Goal: Task Accomplishment & Management: Manage account settings

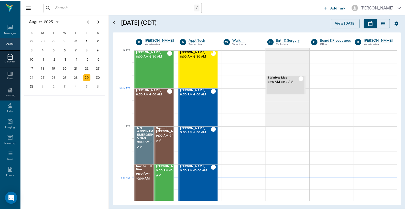
scroll to position [308, 0]
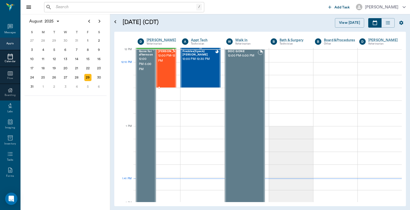
click at [166, 64] on span "12:00 PM - 12:30 PM" at bounding box center [171, 58] width 26 height 10
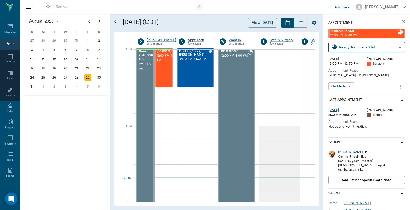
click at [341, 153] on div "[PERSON_NAME]" at bounding box center [350, 152] width 25 height 4
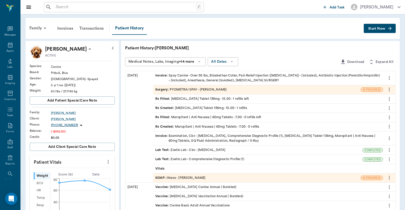
click at [218, 77] on div "Invoice : Spay Canine - Over 50 lbs, [PERSON_NAME], Pain Relief Injection ([MED…" at bounding box center [268, 78] width 226 height 10
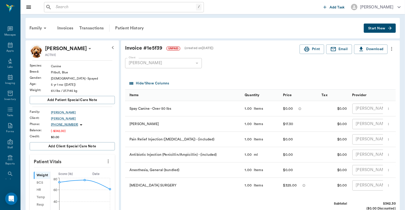
click at [54, 7] on input "text" at bounding box center [125, 7] width 142 height 7
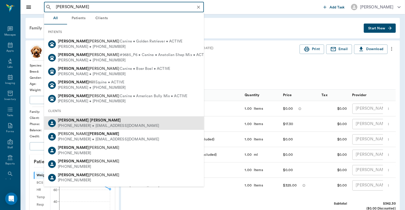
click at [82, 124] on div "[PHONE_NUMBER] • [EMAIL_ADDRESS][DOMAIN_NAME]" at bounding box center [108, 125] width 101 height 5
type input "[PERSON_NAME]"
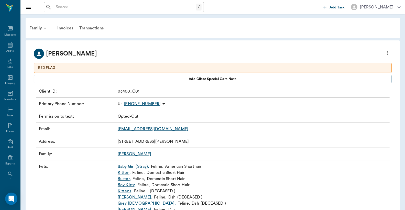
click at [121, 179] on link "Buster ," at bounding box center [124, 179] width 13 height 6
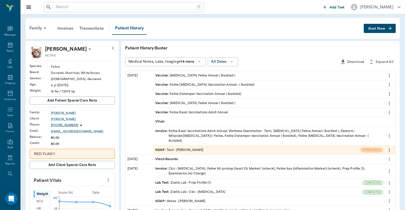
click at [188, 148] on div "SOAP : Tech - [PERSON_NAME]" at bounding box center [179, 150] width 48 height 5
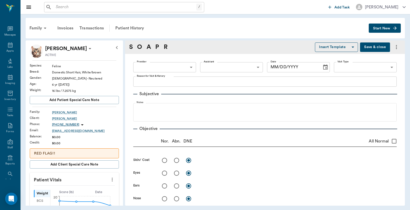
type input "642ef10e332a41444de2bad1"
type input "6740bf97de10e07744acf1eb"
type input "65d2be4f46e3a538d89b8c1a"
type textarea "Basic feline/[PERSON_NAME]"
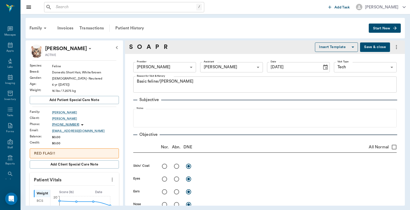
type input "[DATE]"
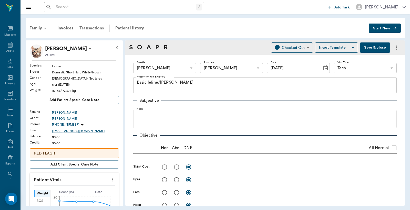
click at [97, 27] on div "Transactions" at bounding box center [91, 28] width 30 height 12
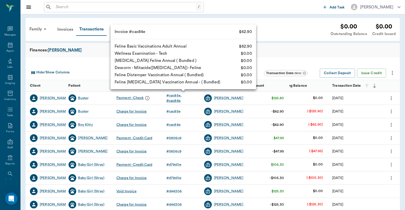
click at [172, 99] on div "# cac84e" at bounding box center [173, 100] width 14 height 5
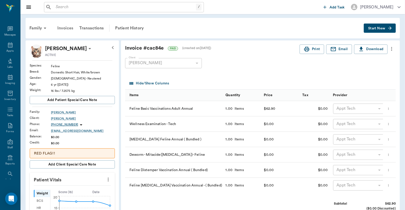
click at [67, 28] on div "Invoices" at bounding box center [65, 28] width 22 height 12
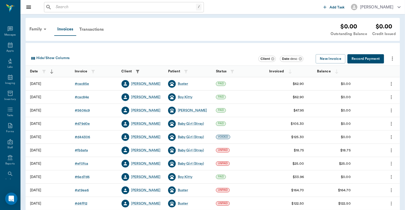
click at [56, 6] on input "text" at bounding box center [125, 7] width 142 height 7
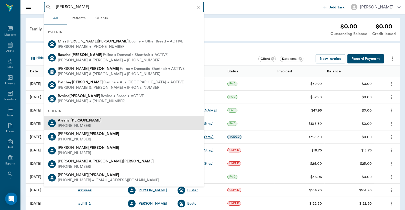
click at [76, 124] on div "[PHONE_NUMBER]" at bounding box center [80, 125] width 44 height 5
type input "[PERSON_NAME]"
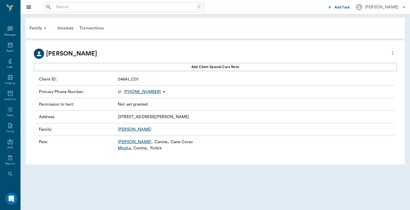
click at [90, 28] on div "Transactions" at bounding box center [91, 28] width 30 height 12
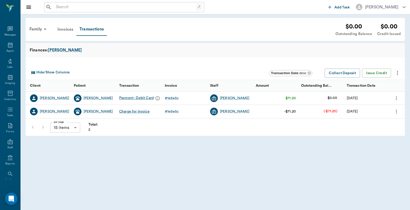
click at [67, 30] on div "Invoices" at bounding box center [65, 29] width 22 height 12
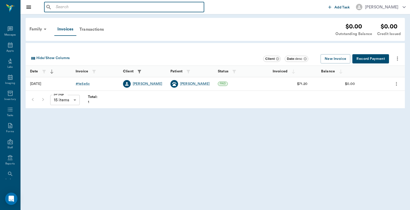
click at [56, 7] on input "text" at bounding box center [128, 7] width 148 height 7
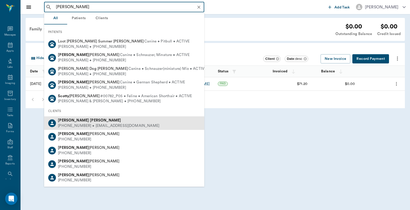
click at [83, 127] on div "[PHONE_NUMBER] • [EMAIL_ADDRESS][DOMAIN_NAME]" at bounding box center [108, 125] width 101 height 5
type input "[PERSON_NAME]"
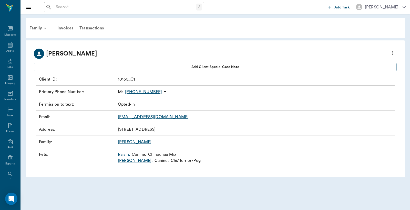
click at [64, 29] on div "Invoices" at bounding box center [65, 28] width 22 height 12
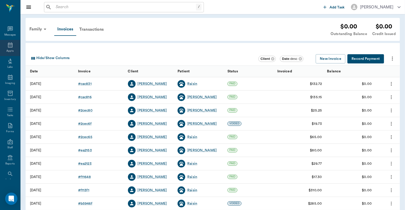
click at [8, 49] on div "Appts" at bounding box center [10, 48] width 20 height 16
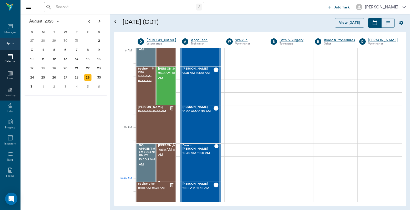
scroll to position [76, 0]
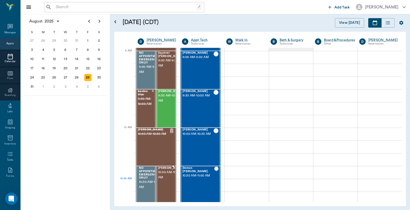
click at [163, 180] on span "10:30 AM - 11:00 AM" at bounding box center [171, 175] width 26 height 10
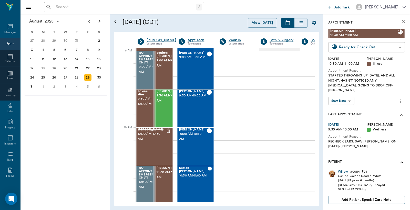
click at [395, 48] on body "/ ​ Add Task [PERSON_NAME] Nectar Messages Appts Calendar Flow Boarding Labs Im…" at bounding box center [205, 105] width 410 height 210
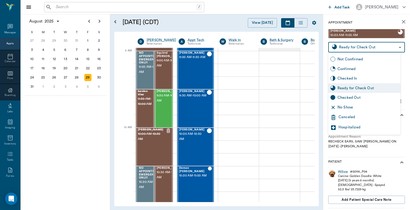
click at [350, 98] on div "Checked Out" at bounding box center [367, 98] width 61 height 6
type input "CHECKED_OUT"
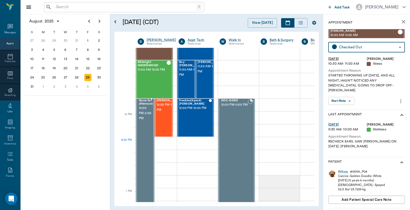
scroll to position [265, 0]
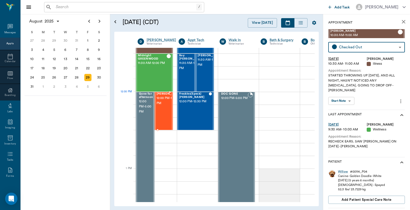
click at [164, 103] on span "12:00 PM - 12:30 PM" at bounding box center [169, 101] width 26 height 10
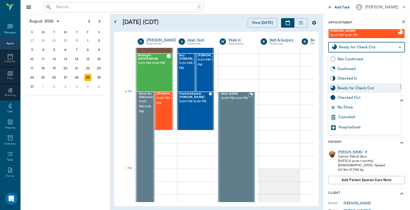
click at [396, 47] on body "/ ​ Add Task [PERSON_NAME] Nectar Messages Appts Calendar Flow Boarding Labs Im…" at bounding box center [205, 105] width 410 height 210
click at [347, 98] on div "Checked Out" at bounding box center [367, 98] width 61 height 6
type input "CHECKED_OUT"
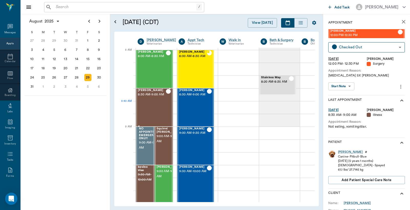
click at [156, 105] on div "[PERSON_NAME] 8:30 AM - 9:00 AM" at bounding box center [152, 107] width 28 height 37
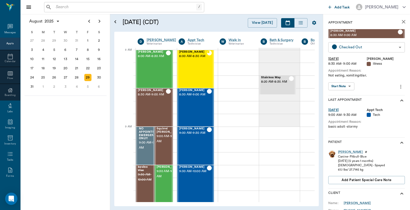
click at [395, 48] on body "/ ​ Add Task [PERSON_NAME] Nectar Messages Appts Calendar Flow Boarding Labs Im…" at bounding box center [205, 105] width 410 height 210
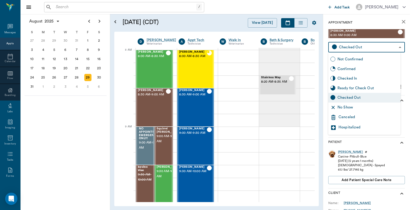
click at [351, 88] on div "Ready for Check Out" at bounding box center [367, 89] width 61 height 6
type input "READY_TO_CHECKOUT"
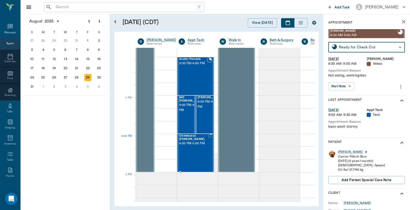
scroll to position [531, 0]
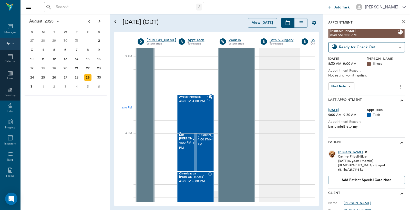
click at [193, 110] on div "Avatar Procella 3:30 PM - 4:00 PM" at bounding box center [193, 114] width 28 height 37
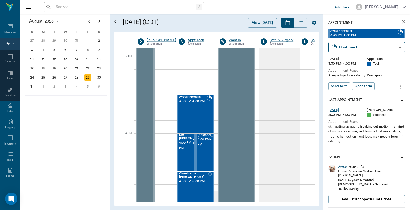
click at [341, 167] on div "Avatar" at bounding box center [342, 167] width 9 height 4
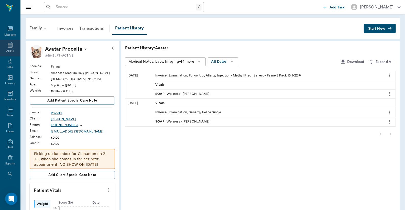
click at [8, 47] on icon at bounding box center [10, 45] width 5 height 5
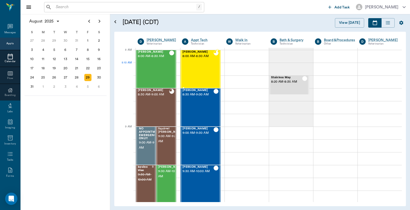
click at [198, 74] on div "Willow Smith 8:00 AM - 8:30 AM" at bounding box center [197, 68] width 31 height 37
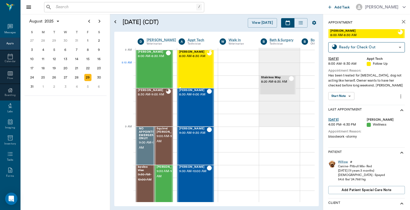
click at [198, 70] on div "Willow Smith 8:00 AM - 8:30 AM" at bounding box center [193, 68] width 28 height 37
click at [341, 162] on div "Willow" at bounding box center [343, 162] width 10 height 4
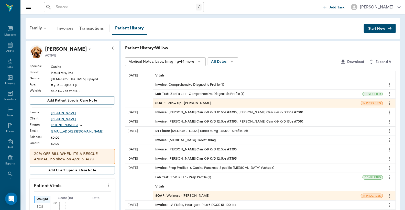
click at [70, 29] on div "Invoices" at bounding box center [65, 28] width 22 height 12
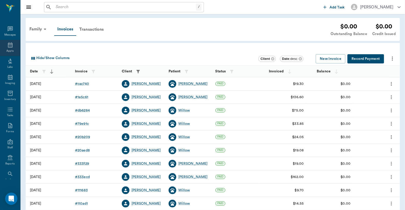
click at [8, 47] on icon at bounding box center [10, 45] width 6 height 6
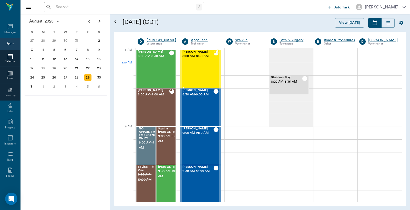
click at [206, 66] on div "Willow Smith 8:00 AM - 8:30 AM" at bounding box center [197, 68] width 31 height 37
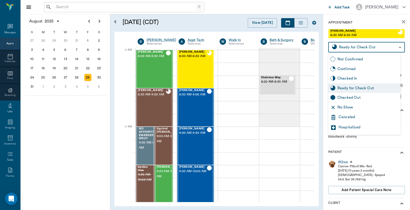
click at [396, 48] on body "/ ​ Add Task Dr. Bert Ellsworth Nectar Messages Appts Calendar Flow Boarding La…" at bounding box center [205, 105] width 410 height 210
click at [353, 99] on div "Checked Out" at bounding box center [367, 98] width 61 height 6
type input "CHECKED_OUT"
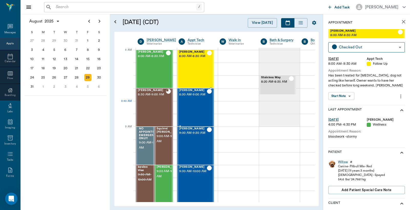
click at [198, 103] on div "Foxy Johnson 8:30 AM - 9:00 AM" at bounding box center [193, 107] width 28 height 37
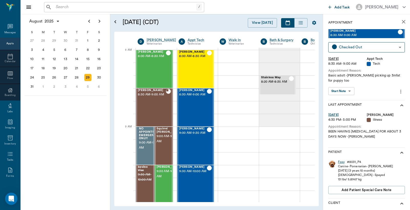
click at [341, 160] on div "Foxy" at bounding box center [341, 162] width 7 height 4
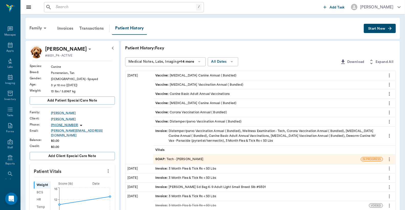
click at [213, 135] on div "Invoice : Distemper/parvo Vaccination Annual ( Bundled), Wellness Examination -…" at bounding box center [268, 136] width 226 height 15
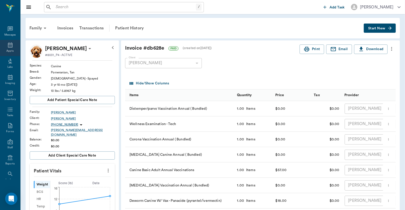
click at [8, 49] on div "Appts" at bounding box center [9, 51] width 7 height 4
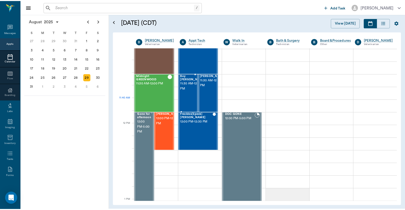
scroll to position [234, 0]
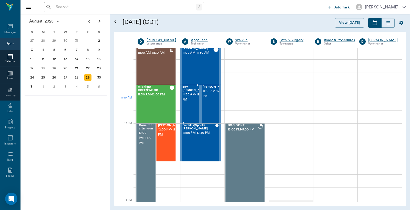
click at [185, 101] on span "11:30 AM - 12:00 PM" at bounding box center [195, 97] width 26 height 10
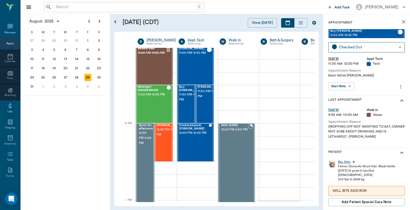
click at [345, 162] on div "Boy Kitty" at bounding box center [344, 162] width 13 height 4
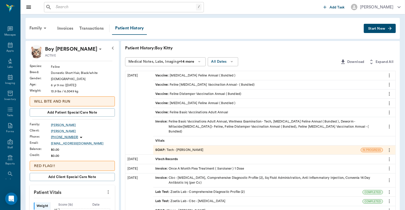
click at [213, 125] on div "Invoice : Feline Basic Vaccinations Adult Annual, Wellness Examination - Tech, …" at bounding box center [268, 126] width 226 height 15
click at [65, 29] on div "Invoices" at bounding box center [65, 28] width 22 height 12
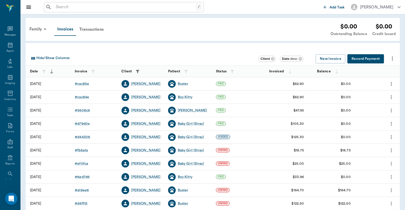
click at [361, 58] on button "Record Payment" at bounding box center [366, 58] width 37 height 9
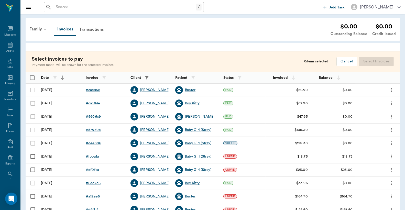
click at [33, 89] on div at bounding box center [32, 90] width 13 height 13
click at [32, 90] on div at bounding box center [32, 90] width 13 height 13
click at [32, 103] on div at bounding box center [32, 103] width 13 height 13
click at [345, 62] on button "Cancel" at bounding box center [347, 61] width 20 height 9
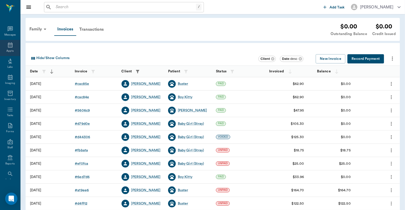
click at [8, 49] on div "Appts" at bounding box center [9, 51] width 7 height 4
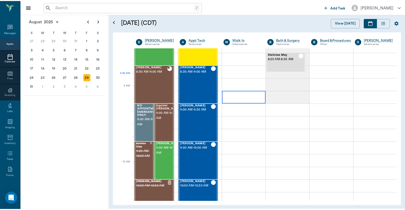
scroll to position [6, 0]
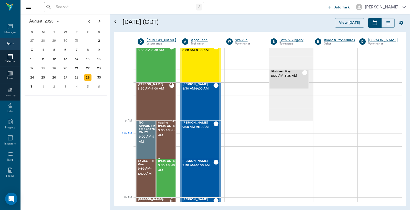
click at [168, 135] on span "9:00 AM - 9:30 AM" at bounding box center [171, 133] width 26 height 10
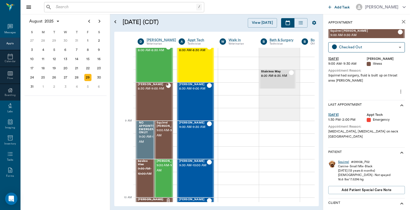
click at [343, 160] on div "Squirrel" at bounding box center [343, 162] width 11 height 4
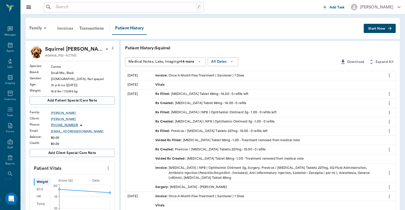
click at [70, 29] on div "Invoices" at bounding box center [65, 28] width 22 height 12
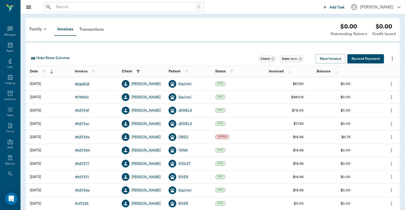
click at [80, 84] on div "# cac802" at bounding box center [82, 83] width 14 height 5
click at [10, 47] on icon at bounding box center [10, 45] width 5 height 5
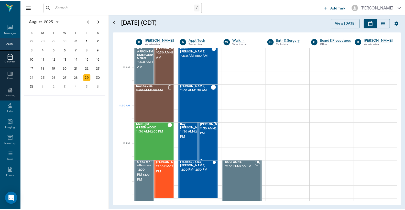
scroll to position [195, 0]
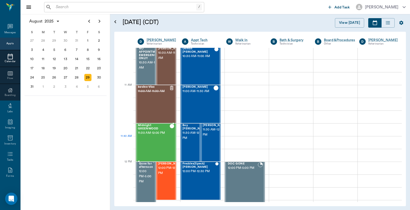
click at [150, 140] on div "Midnight GREENWOOD 11:30 AM - 12:00 PM" at bounding box center [154, 142] width 32 height 37
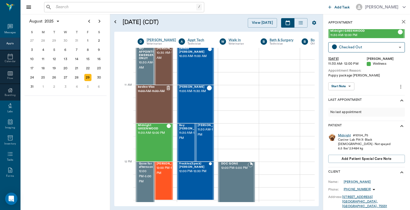
click at [342, 136] on div "Midnight" at bounding box center [344, 135] width 13 height 4
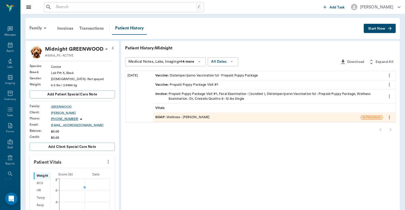
click at [187, 96] on div "Invoice : Prepaid Puppy Package Visit #1, Fecal Examination - ( bundled ), Dist…" at bounding box center [268, 97] width 226 height 10
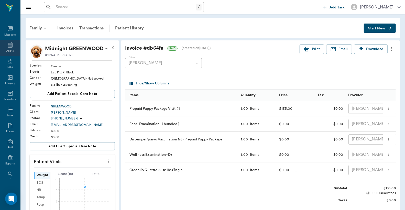
click at [10, 47] on icon at bounding box center [10, 45] width 5 height 5
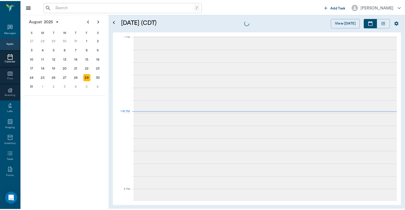
scroll to position [385, 0]
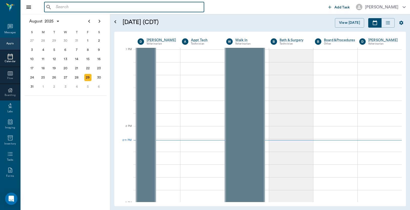
click at [55, 6] on input "text" at bounding box center [128, 7] width 148 height 7
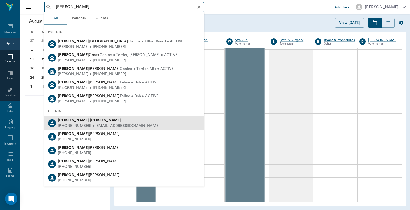
click at [92, 124] on div "(214) 532-8508 • RAFBURROWS@icloud.com" at bounding box center [108, 125] width 101 height 5
type input "bob burrows"
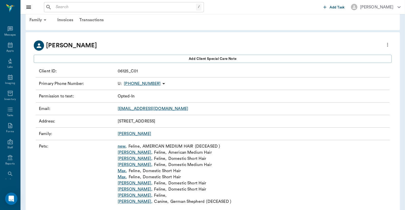
scroll to position [22, 0]
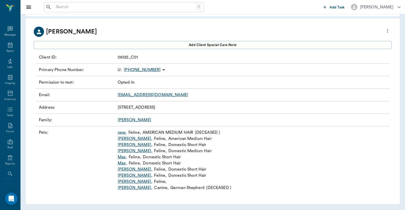
click at [127, 169] on link "Sir Edward ," at bounding box center [135, 169] width 35 height 6
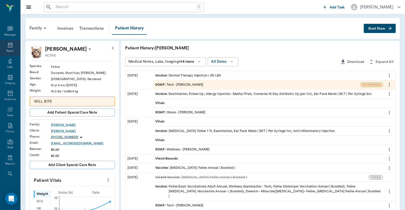
click at [9, 46] on icon at bounding box center [10, 45] width 5 height 5
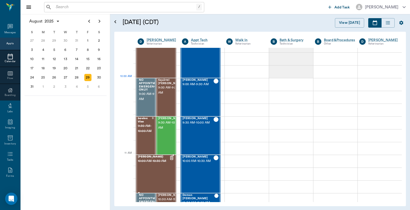
scroll to position [44, 0]
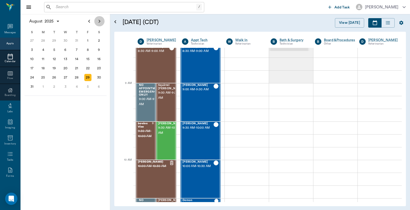
click at [99, 24] on icon "Next page" at bounding box center [99, 21] width 6 height 6
click at [54, 40] on div "2" at bounding box center [54, 40] width 7 height 7
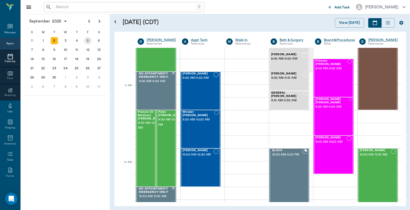
scroll to position [38, 0]
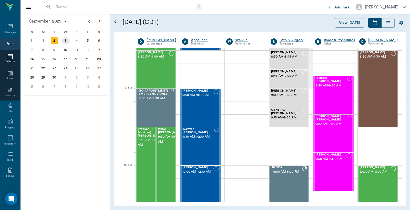
click at [65, 41] on div "3" at bounding box center [65, 40] width 7 height 7
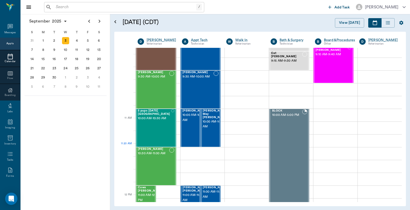
scroll to position [38, 0]
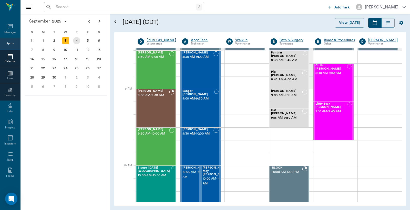
click at [77, 41] on div "4" at bounding box center [76, 40] width 7 height 7
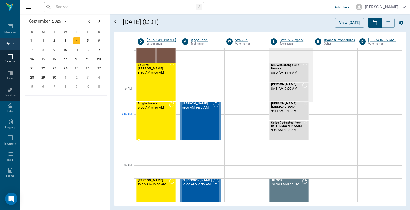
scroll to position [38, 0]
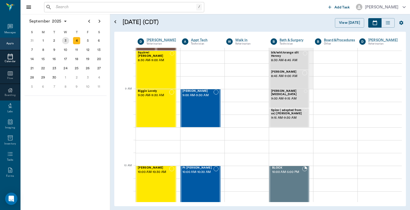
click at [66, 39] on div "3" at bounding box center [65, 40] width 7 height 7
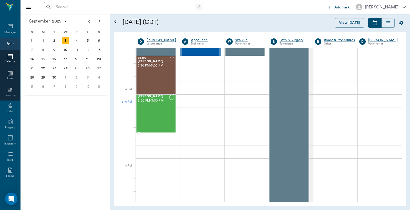
scroll to position [531, 0]
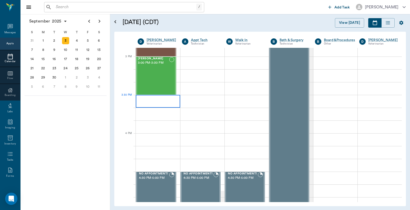
click at [153, 101] on div at bounding box center [158, 101] width 44 height 13
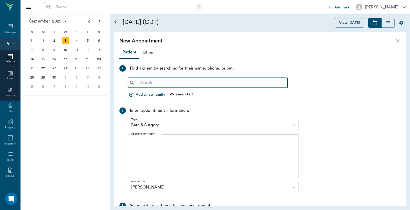
click at [139, 82] on input "text" at bounding box center [211, 82] width 148 height 7
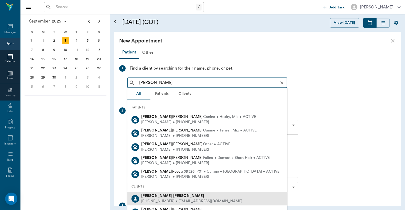
click at [170, 200] on div "(214) 532-8508 • RAFBURROWS@icloud.com" at bounding box center [191, 201] width 101 height 5
type input "Bob Burrow"
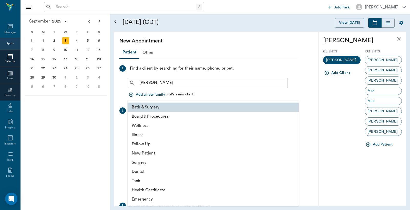
click at [294, 125] on body "/ ​ Add Task Dr. Bert Ellsworth Nectar Messages Appts Calendar Flow Boarding La…" at bounding box center [205, 105] width 410 height 210
click at [150, 135] on li "Illness" at bounding box center [213, 134] width 171 height 9
type input "65d2be4f46e3a538d89b8c15"
type input "04:00 PM"
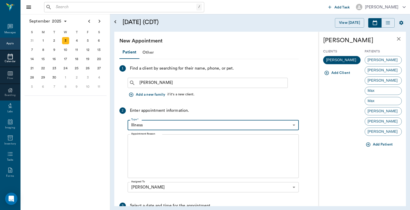
click at [132, 143] on textarea "Appointment Reason" at bounding box center [213, 156] width 164 height 35
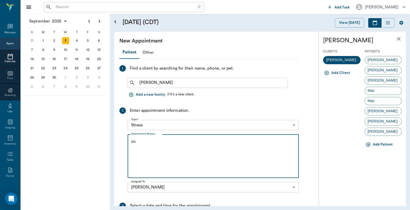
type textarea "c"
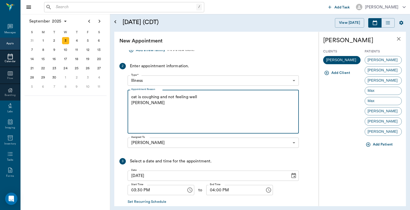
scroll to position [72, 0]
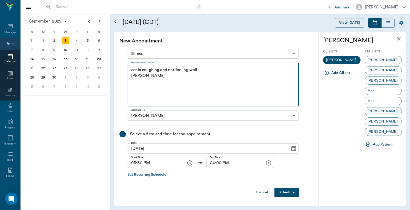
type textarea "cat is coughing and not feeling well Christy"
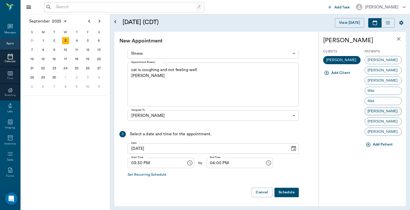
click at [372, 111] on span "Sir Edward" at bounding box center [383, 111] width 36 height 5
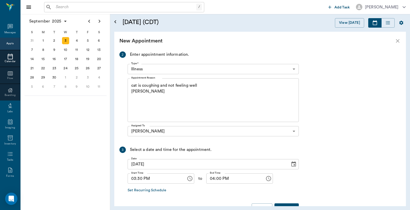
scroll to position [108, 0]
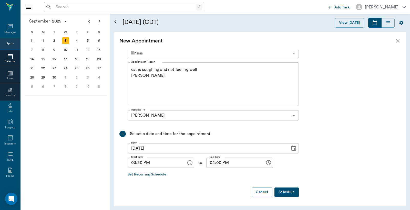
click at [284, 191] on button "Schedule" at bounding box center [286, 192] width 24 height 9
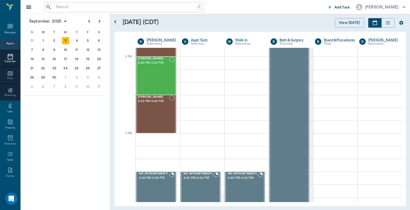
click at [8, 45] on div "Appts" at bounding box center [9, 44] width 7 height 4
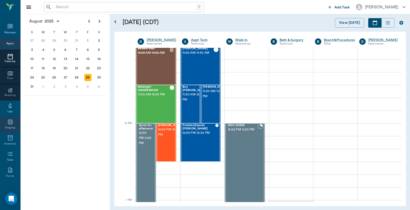
scroll to position [68, 0]
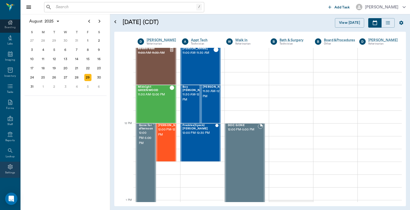
click at [6, 171] on div "Settings" at bounding box center [10, 173] width 10 height 4
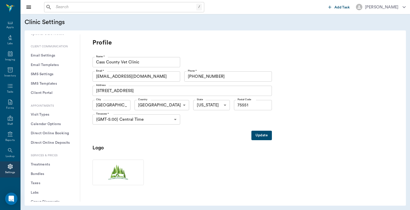
scroll to position [76, 0]
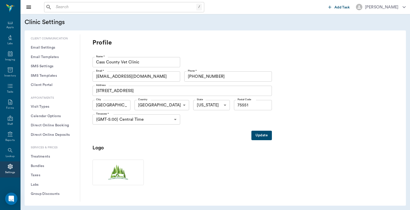
click at [38, 157] on button "Treatments" at bounding box center [52, 156] width 47 height 9
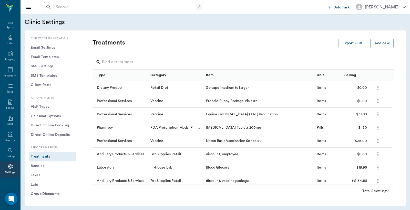
click at [104, 61] on input "Search" at bounding box center [243, 62] width 283 height 8
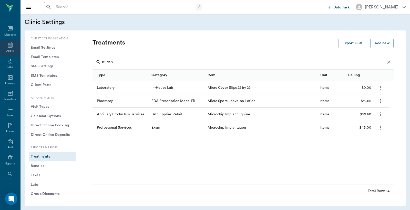
type input "micro"
click at [8, 47] on icon at bounding box center [10, 45] width 6 height 6
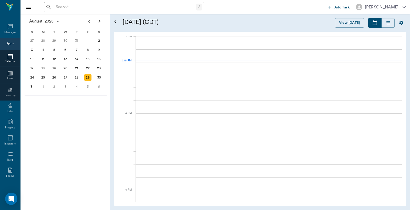
scroll to position [461, 0]
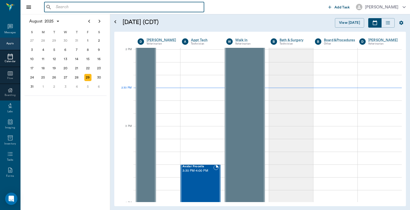
click at [55, 7] on input "text" at bounding box center [128, 7] width 148 height 7
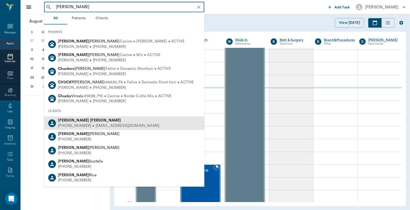
click at [89, 122] on div "Chuck Cunningham" at bounding box center [108, 120] width 101 height 5
type input "chuck cunnin"
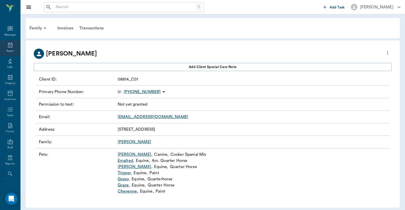
click at [8, 49] on div "Appts" at bounding box center [9, 51] width 7 height 4
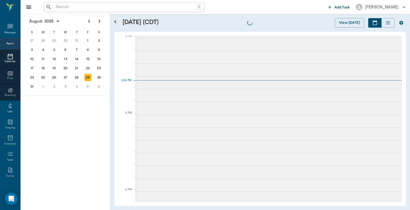
scroll to position [462, 0]
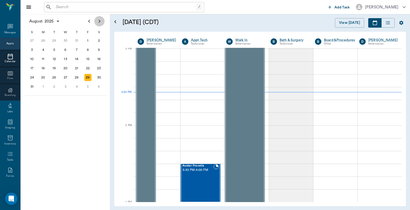
click at [99, 21] on icon "Next page" at bounding box center [99, 21] width 6 height 6
click at [54, 40] on div "2" at bounding box center [54, 40] width 7 height 7
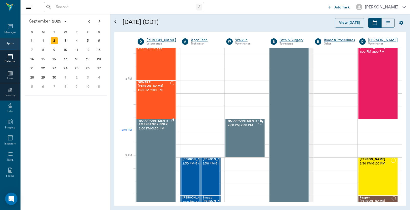
scroll to position [379, 0]
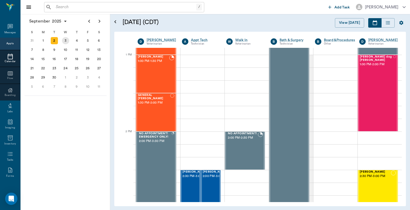
click at [65, 41] on div "3" at bounding box center [65, 40] width 7 height 7
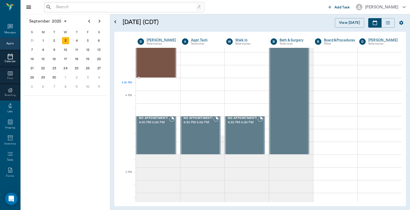
scroll to position [569, 0]
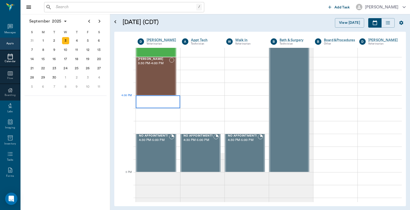
click at [142, 105] on div at bounding box center [158, 102] width 44 height 13
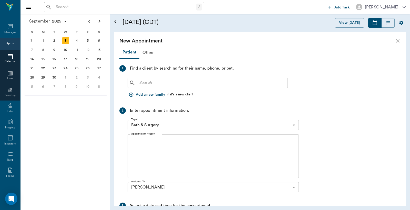
drag, startPoint x: 138, startPoint y: 82, endPoint x: 137, endPoint y: 73, distance: 8.7
click at [138, 81] on input "text" at bounding box center [211, 82] width 148 height 7
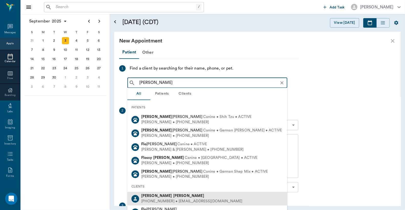
click at [171, 197] on div "Taylor Floyd" at bounding box center [191, 196] width 101 height 5
type input "Taylor Flo"
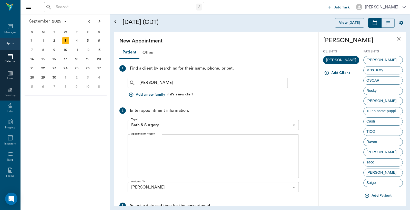
click at [294, 125] on body "/ ​ Add Task Dr. Bert Ellsworth Nectar Messages Appts Calendar Flow Boarding La…" at bounding box center [205, 105] width 410 height 210
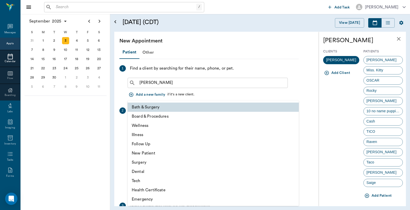
click at [154, 145] on li "Follow Up" at bounding box center [213, 144] width 171 height 9
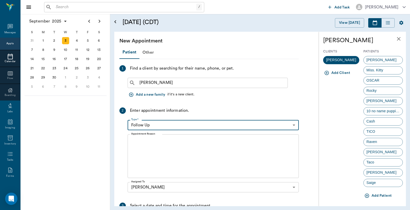
type input "65d2be4f46e3a538d89b8c16"
type input "04:30 PM"
click at [136, 142] on textarea "Appointment Reason" at bounding box center [213, 156] width 164 height 35
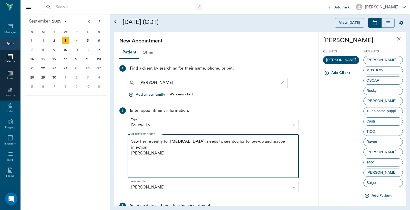
type textarea "Saw her recently for skin condition, needs to see doc for follow-up and maybe i…"
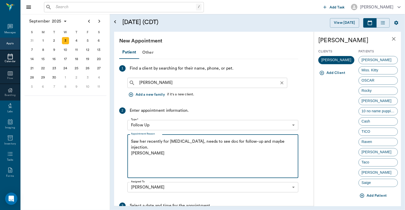
click at [158, 83] on input "Taylor Flo" at bounding box center [211, 82] width 149 height 7
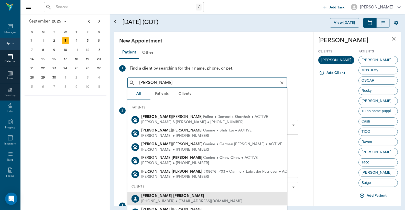
click at [163, 202] on div "(430) 342-5952 • taylord11872@icloud.com" at bounding box center [191, 201] width 101 height 5
type input "Taylor Floyd"
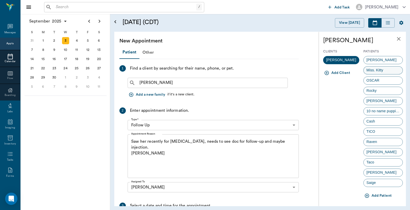
click at [371, 71] on span "Miss. Kitty" at bounding box center [374, 70] width 22 height 5
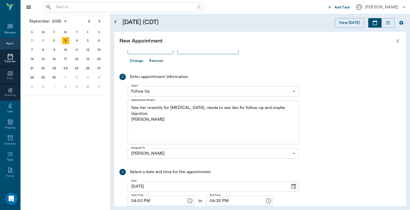
scroll to position [114, 0]
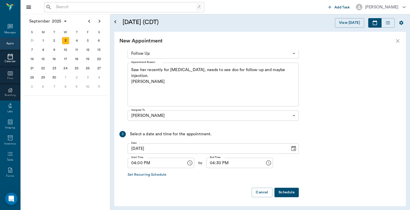
click at [284, 193] on button "Schedule" at bounding box center [286, 192] width 24 height 9
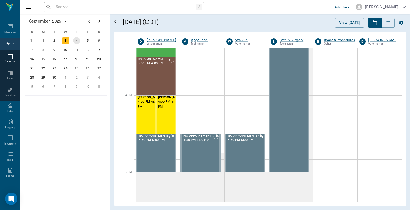
click at [77, 41] on div "4" at bounding box center [76, 40] width 7 height 7
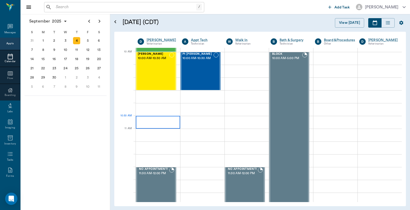
scroll to position [152, 0]
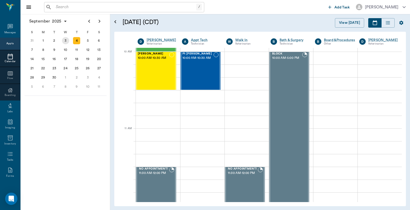
click at [66, 41] on div "3" at bounding box center [65, 40] width 7 height 7
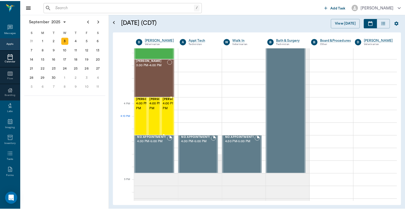
scroll to position [531, 0]
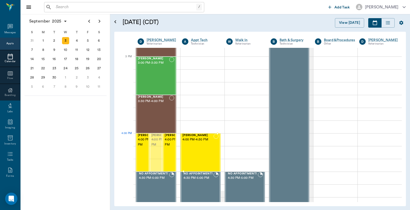
drag, startPoint x: 155, startPoint y: 141, endPoint x: 196, endPoint y: 145, distance: 41.4
click at [193, 146] on div "Miss. Kitty Floyd 4:00 PM - 4:30 PM" at bounding box center [197, 152] width 31 height 37
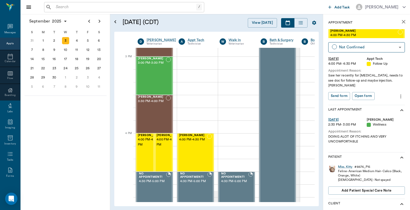
click at [78, 122] on div "September 2025 S M T W T F S 27 28 29 30 31 Aug 1 2 3 4 5 6 7 8 9 10 11 12 13 1…" at bounding box center [65, 112] width 90 height 196
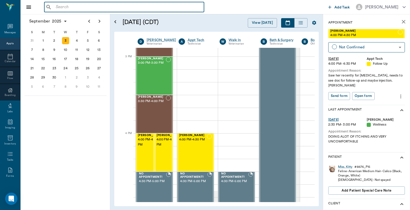
drag, startPoint x: 55, startPoint y: 8, endPoint x: 62, endPoint y: 1, distance: 10.2
click at [55, 8] on input "text" at bounding box center [128, 7] width 148 height 7
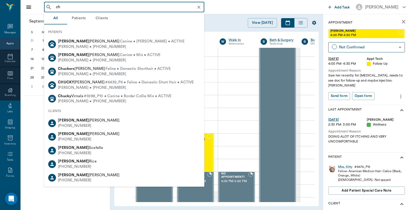
type input "c"
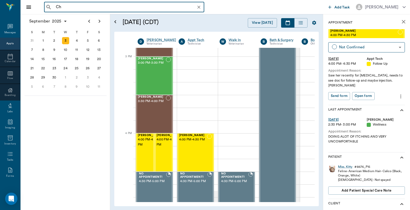
type input "C"
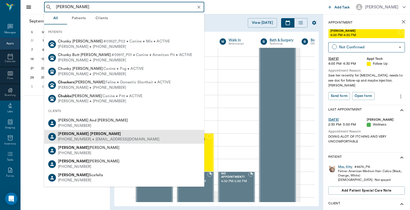
click at [84, 137] on div "(903) 650-7256 • cunninghamchuck@yahoo.com" at bounding box center [108, 139] width 101 height 5
type input "Chu"
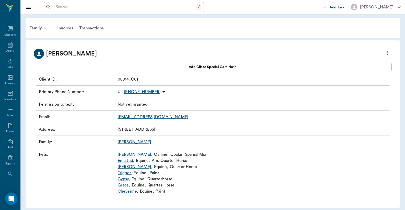
click at [67, 28] on div "Invoices" at bounding box center [65, 28] width 22 height 12
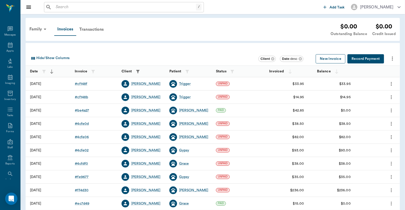
click at [331, 60] on button "New Invoice" at bounding box center [331, 58] width 30 height 9
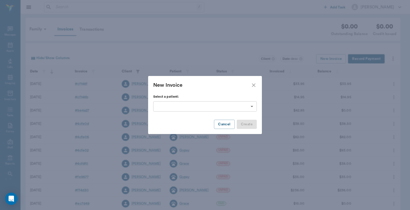
click at [251, 106] on body "/ ​ Add Task Dr. Bert Ellsworth Nectar Messages Appts Labs Imaging Inventory Ta…" at bounding box center [205, 143] width 410 height 287
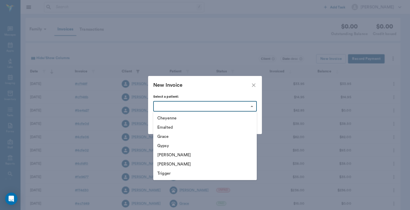
click at [251, 106] on div at bounding box center [205, 105] width 410 height 210
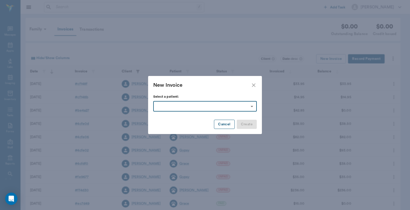
click at [224, 126] on button "Cancel" at bounding box center [224, 124] width 20 height 9
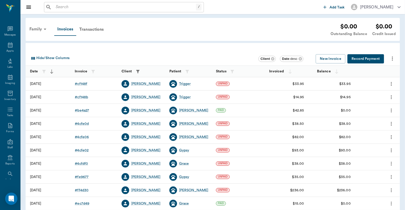
click at [35, 29] on div "Family" at bounding box center [38, 29] width 25 height 12
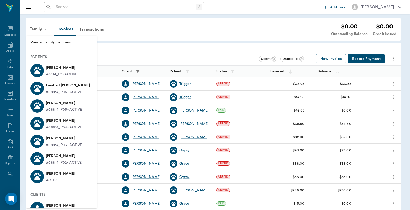
click at [52, 44] on span "View all family members" at bounding box center [61, 42] width 62 height 5
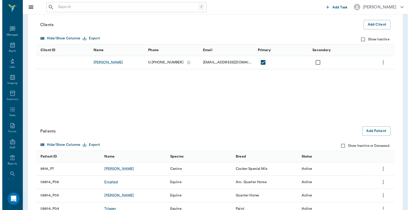
scroll to position [109, 0]
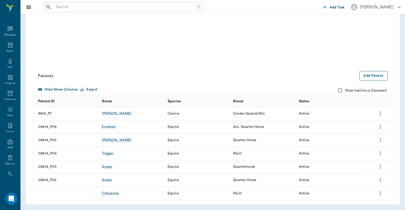
click at [372, 74] on button "Add Patient" at bounding box center [374, 75] width 28 height 9
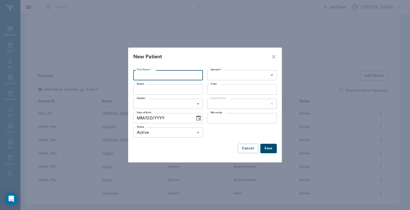
click at [138, 73] on input "First Name *" at bounding box center [168, 75] width 70 height 10
type input "Dream"
click at [271, 75] on body "/ ​ Add Task Dr. Bert Ellsworth Nectar Messages Appts Labs Imaging Inventory Ta…" at bounding box center [205, 51] width 410 height 320
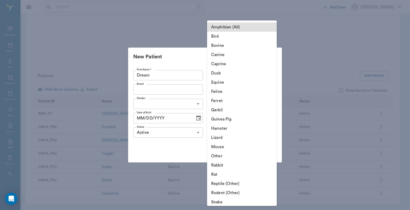
click at [218, 83] on li "Equine" at bounding box center [242, 82] width 70 height 9
type input "Equine"
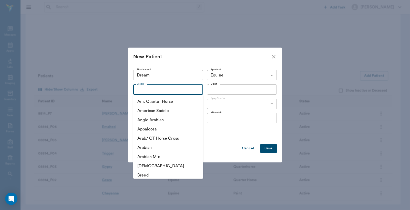
click at [138, 89] on input "Breed" at bounding box center [164, 89] width 58 height 7
click at [147, 104] on li "Am. Quarter Horse" at bounding box center [168, 101] width 70 height 9
type input "Am. Quarter Horse"
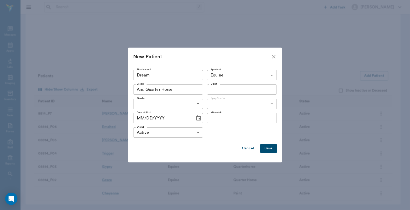
click at [212, 89] on input "Color" at bounding box center [237, 89] width 58 height 7
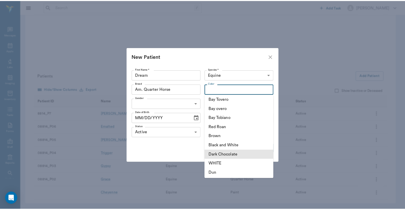
scroll to position [137, 0]
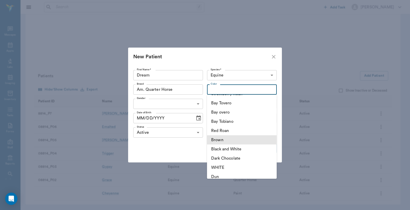
click at [224, 141] on li "Brown" at bounding box center [242, 139] width 70 height 9
type input "Brown"
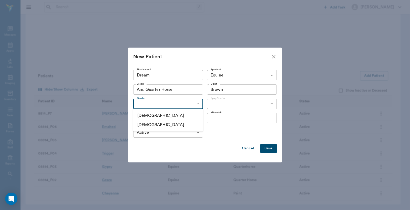
click at [198, 104] on body "/ ​ Add Task Dr. Bert Ellsworth Nectar Messages Appts Labs Imaging Inventory Ta…" at bounding box center [205, 51] width 410 height 320
click at [166, 115] on li "[DEMOGRAPHIC_DATA]" at bounding box center [168, 115] width 70 height 9
type input "MALE"
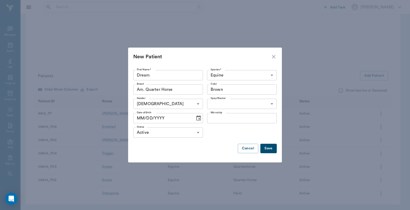
drag, startPoint x: 265, startPoint y: 149, endPoint x: 262, endPoint y: 148, distance: 3.4
click at [265, 149] on button "Save" at bounding box center [268, 148] width 16 height 9
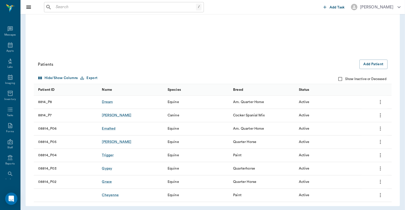
scroll to position [123, 0]
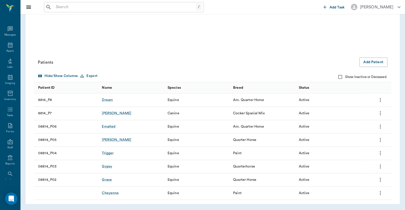
click at [381, 181] on icon "more" at bounding box center [381, 180] width 6 height 6
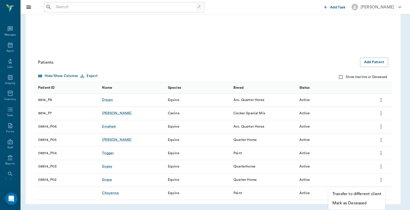
click at [273, 55] on div at bounding box center [205, 105] width 410 height 210
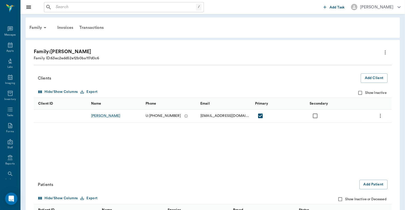
scroll to position [0, 0]
click at [67, 29] on div "Invoices" at bounding box center [65, 28] width 22 height 12
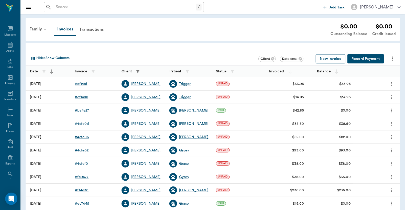
click at [331, 59] on button "New Invoice" at bounding box center [331, 58] width 30 height 9
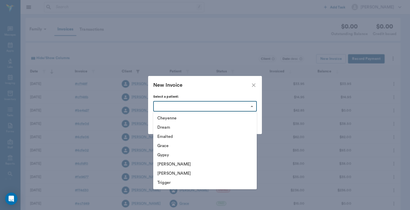
click at [252, 108] on body "/ ​ Add Task Dr. Bert Ellsworth Nectar Messages Appts Labs Imaging Inventory Ta…" at bounding box center [205, 143] width 410 height 287
click at [199, 131] on li "Dream" at bounding box center [204, 127] width 103 height 9
type input "68b20365871c2331c6db65ac"
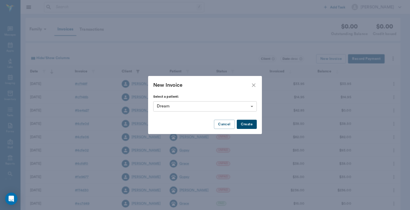
click at [250, 126] on button "Create" at bounding box center [247, 124] width 20 height 9
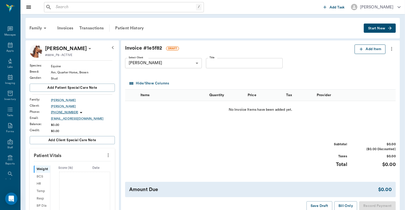
click at [372, 50] on button "Add Item" at bounding box center [370, 49] width 31 height 9
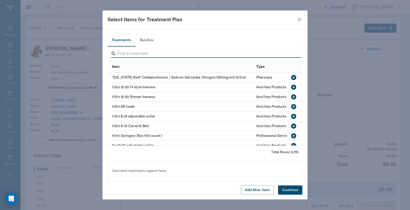
click at [119, 54] on input "Search" at bounding box center [205, 54] width 176 height 8
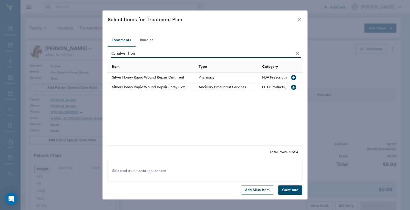
type input "silver hon"
click at [292, 88] on icon "button" at bounding box center [293, 87] width 5 height 5
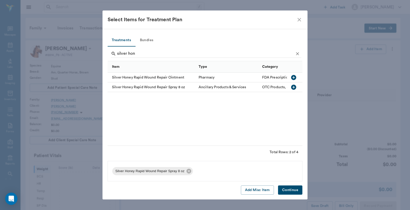
click at [289, 189] on button "Continue" at bounding box center [290, 190] width 24 height 9
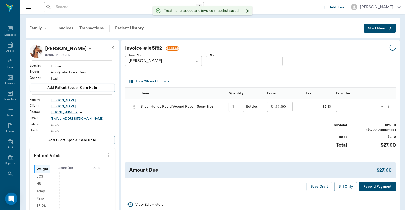
type input "1.00"
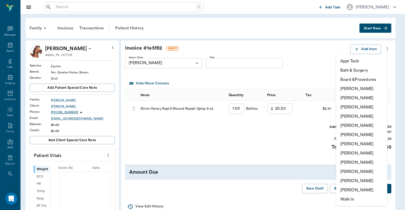
click at [347, 108] on body "/ ​ Add Task Dr. Bert Ellsworth Nectar Messages Appts Labs Imaging Inventory Ta…" at bounding box center [202, 166] width 405 height 333
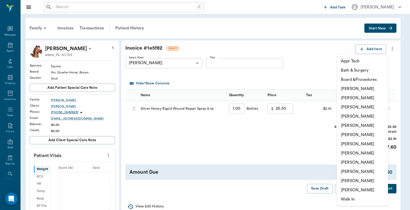
click at [347, 100] on li "Christy Dudley" at bounding box center [361, 97] width 51 height 9
type input "none-63ec2e2852e12b0ba117910e"
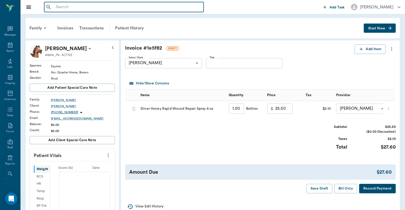
click at [55, 9] on input "text" at bounding box center [128, 7] width 148 height 7
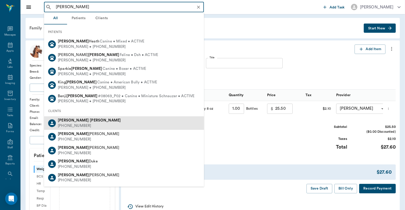
click at [84, 126] on div "Helen Peters (903) 796-6034" at bounding box center [124, 124] width 160 height 14
type input "Helen Peters"
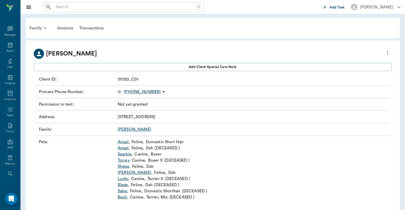
click at [36, 29] on div "Family" at bounding box center [38, 28] width 25 height 12
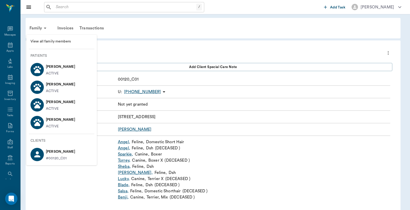
click at [46, 42] on span "View all family members" at bounding box center [61, 41] width 62 height 5
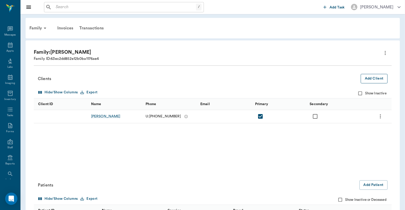
click at [372, 80] on button "Add Client" at bounding box center [374, 78] width 27 height 9
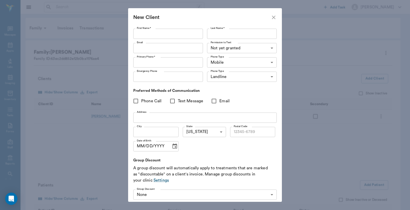
click at [139, 34] on input "First Name *" at bounding box center [168, 34] width 70 height 10
type input "Ginger"
click at [273, 16] on icon "close" at bounding box center [274, 18] width 4 height 4
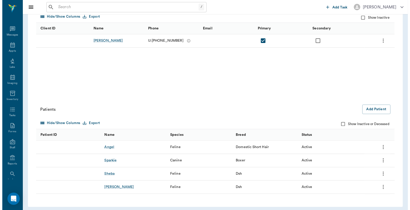
scroll to position [79, 0]
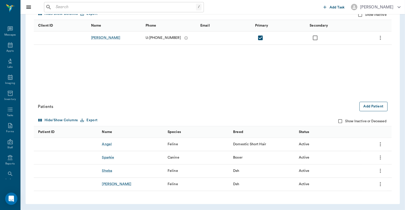
click at [373, 108] on button "Add Patient" at bounding box center [374, 106] width 28 height 9
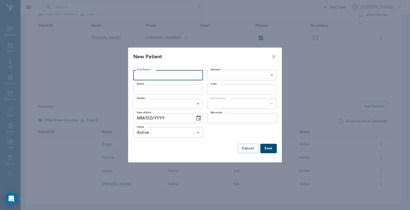
click at [137, 74] on input "First Name *" at bounding box center [168, 75] width 70 height 10
type input "Ginger"
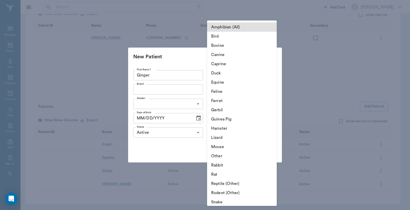
click at [271, 77] on body "/ ​ Add Task Dr. Bert Ellsworth Nectar Messages Appts Labs Imaging Inventory Ta…" at bounding box center [205, 65] width 410 height 289
click at [217, 92] on li "Feline" at bounding box center [242, 91] width 70 height 9
type input "Feline"
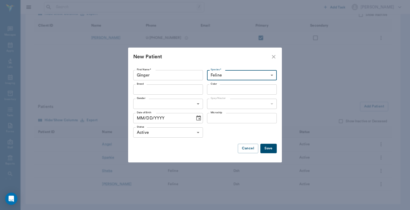
click at [135, 89] on input "Breed" at bounding box center [164, 89] width 58 height 7
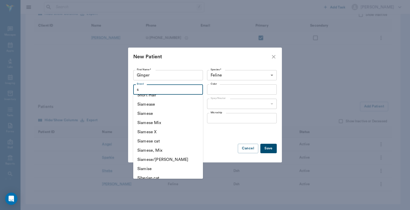
scroll to position [569, 0]
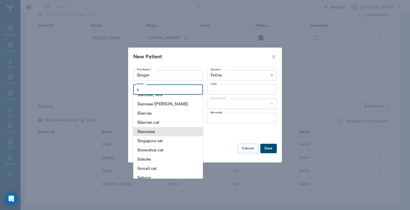
click at [166, 134] on li "Siesmese" at bounding box center [168, 131] width 70 height 9
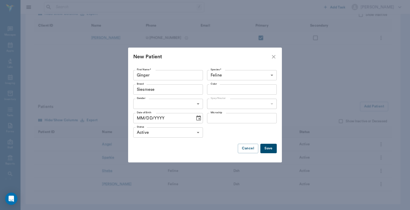
click at [159, 89] on input "Siesmese" at bounding box center [160, 89] width 51 height 7
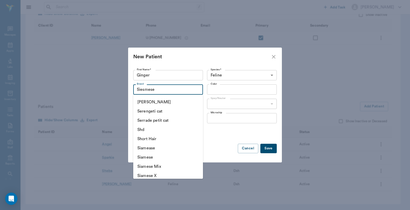
scroll to position [1176, 0]
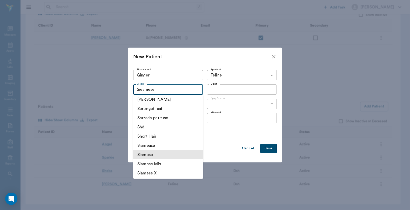
click at [154, 156] on li "Siamese" at bounding box center [168, 154] width 70 height 9
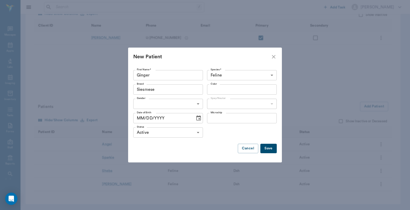
type input "Siamese"
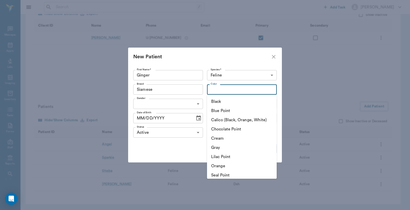
click at [212, 88] on input "Color" at bounding box center [237, 89] width 58 height 7
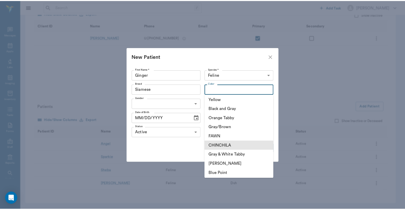
scroll to position [157, 0]
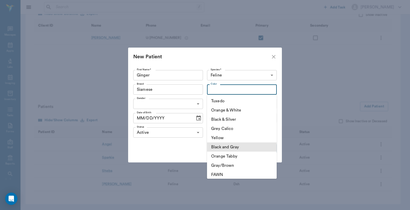
click at [228, 149] on li "Black and Gray" at bounding box center [242, 147] width 70 height 9
type input "Black and Gray"
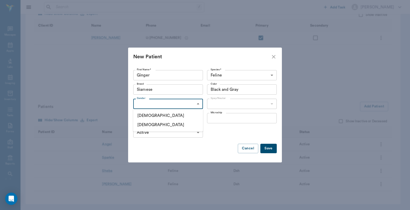
click at [199, 104] on body "/ ​ Add Task Dr. Bert Ellsworth Nectar Messages Appts Labs Imaging Inventory Ta…" at bounding box center [205, 65] width 410 height 289
click at [168, 126] on li "Female" at bounding box center [168, 124] width 70 height 9
type input "FEMALE"
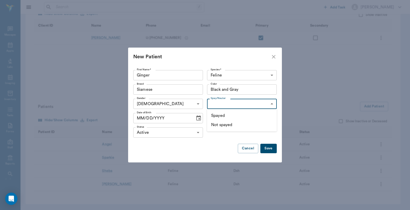
click at [272, 105] on body "/ ​ Add Task Dr. Bert Ellsworth Nectar Messages Appts Labs Imaging Inventory Ta…" at bounding box center [205, 65] width 410 height 289
click at [309, 78] on div at bounding box center [205, 105] width 410 height 210
click at [271, 149] on button "Save" at bounding box center [268, 148] width 16 height 9
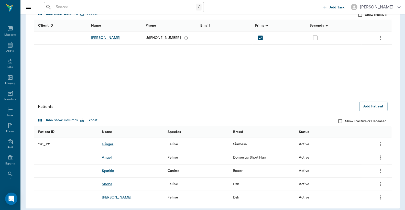
scroll to position [0, 0]
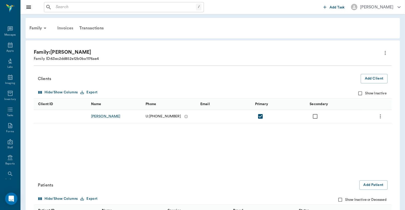
click at [65, 29] on div "Invoices" at bounding box center [65, 28] width 22 height 12
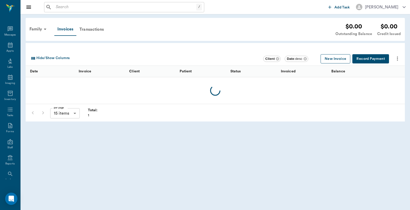
click at [335, 59] on button "New Invoice" at bounding box center [335, 58] width 30 height 9
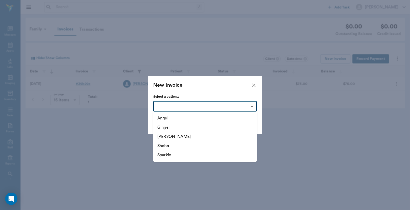
click at [252, 107] on body "/ ​ Add Task Dr. Bert Ellsworth Nectar Messages Appts Labs Imaging Inventory Ta…" at bounding box center [205, 105] width 410 height 210
click at [194, 129] on li "Ginger" at bounding box center [204, 127] width 103 height 9
type input "68b20564727924313fcac8e2"
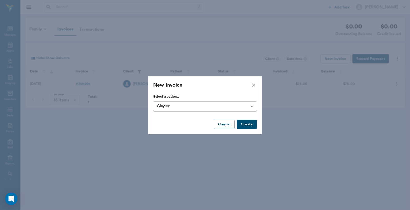
click at [248, 126] on button "Create" at bounding box center [247, 124] width 20 height 9
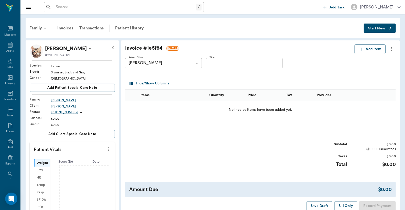
click at [373, 50] on button "Add Item" at bounding box center [370, 49] width 31 height 9
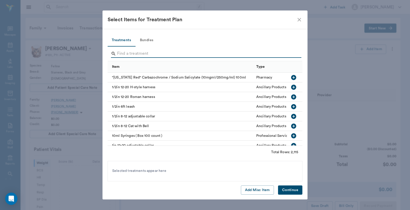
click at [120, 54] on input "Search" at bounding box center [205, 54] width 176 height 8
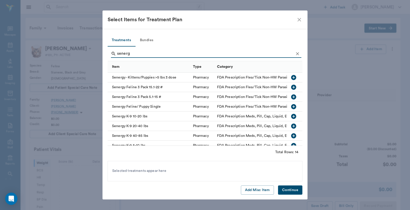
type input "senerg"
click at [291, 97] on icon "button" at bounding box center [293, 96] width 5 height 5
click at [292, 190] on button "Continue" at bounding box center [290, 190] width 24 height 9
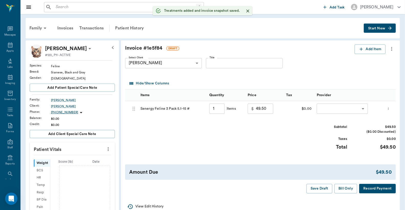
type input "1.00"
click at [371, 189] on button "Record Payment" at bounding box center [378, 188] width 37 height 9
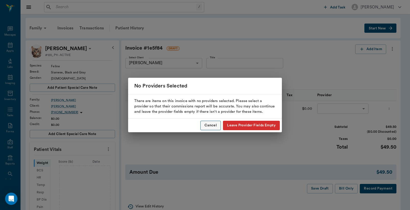
click at [209, 125] on button "Cancel" at bounding box center [210, 125] width 20 height 9
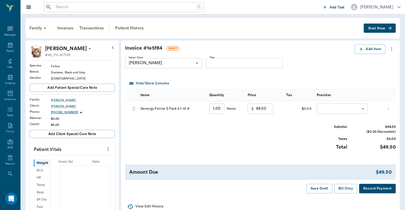
click at [321, 109] on body "/ ​ Add Task Dr. Bert Ellsworth Nectar Messages Appts Labs Imaging Inventory Ta…" at bounding box center [202, 163] width 405 height 326
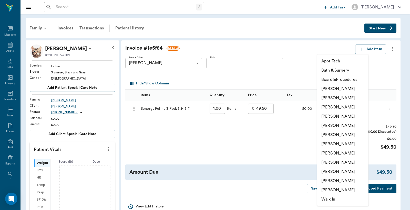
click at [330, 100] on li "[PERSON_NAME]" at bounding box center [342, 97] width 51 height 9
type input "none-63ec2e2852e12b0ba117910e"
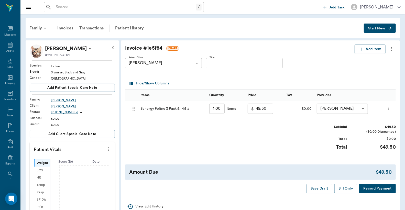
click at [384, 191] on button "Record Payment" at bounding box center [378, 188] width 37 height 9
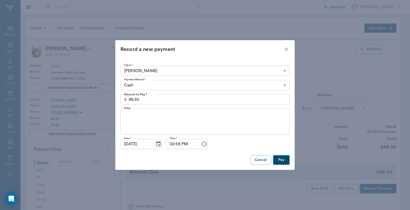
click at [285, 85] on body "/ ​ Add Task Dr. Bert Ellsworth Nectar Messages Appts Labs Imaging Inventory Ta…" at bounding box center [205, 163] width 410 height 326
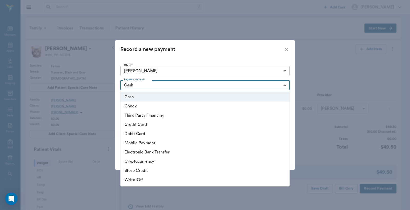
click at [200, 132] on li "Debit Card" at bounding box center [204, 133] width 169 height 9
type input "DEBIT_CARD"
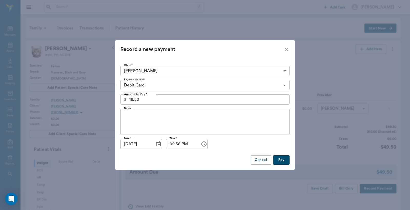
click at [280, 163] on button "Pay" at bounding box center [281, 159] width 16 height 9
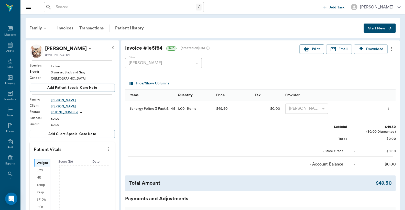
click at [312, 50] on button "Print" at bounding box center [312, 49] width 25 height 9
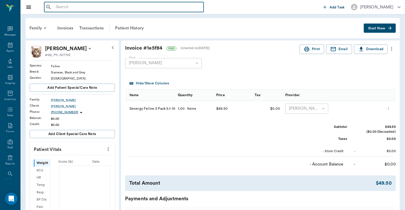
click at [54, 7] on input "text" at bounding box center [128, 7] width 148 height 7
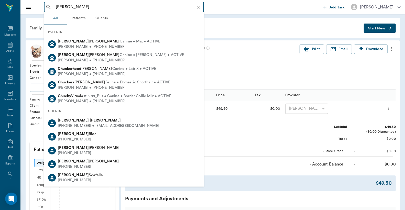
type input "chuck cunning"
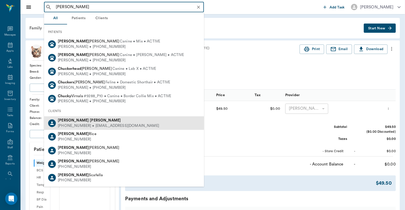
click at [90, 121] on b "Cunningham" at bounding box center [105, 121] width 31 height 4
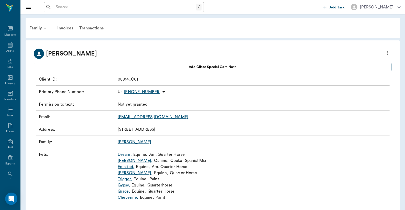
click at [124, 155] on link "Dream ," at bounding box center [125, 155] width 14 height 6
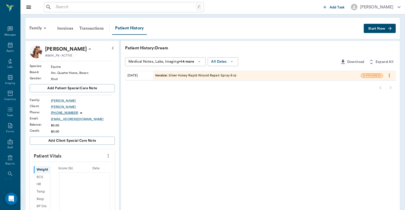
click at [375, 29] on span "Start New" at bounding box center [376, 29] width 17 height 0
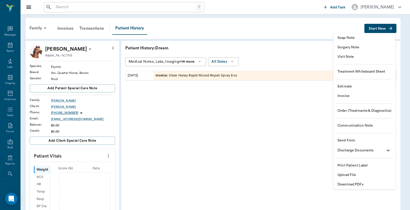
click at [212, 132] on div at bounding box center [205, 105] width 410 height 210
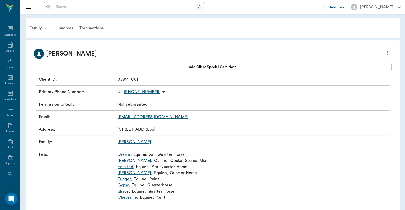
click at [125, 155] on link "Dream ," at bounding box center [125, 155] width 14 height 6
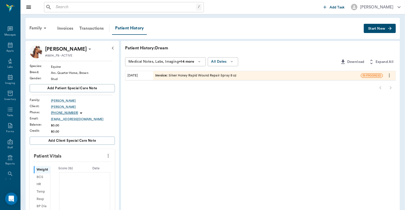
click at [213, 76] on div "Invoice : Silver Honey Rapid Wound Repair Spray 8 oz" at bounding box center [195, 75] width 81 height 5
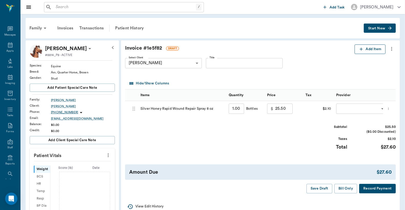
click at [371, 51] on button "Add Item" at bounding box center [370, 49] width 31 height 9
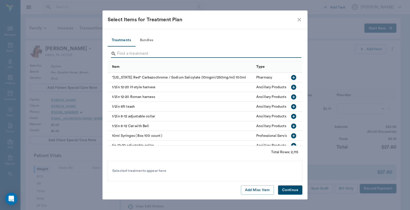
click at [118, 53] on input "Search" at bounding box center [205, 54] width 176 height 8
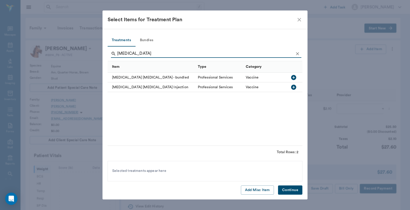
type input "antitoxin"
click at [293, 86] on icon "button" at bounding box center [293, 87] width 5 height 5
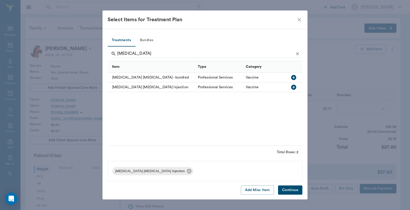
click at [289, 191] on button "Continue" at bounding box center [290, 190] width 24 height 9
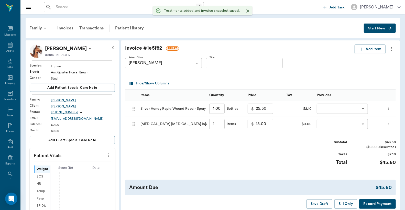
type input "1.00"
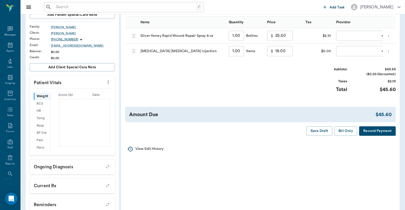
scroll to position [76, 0]
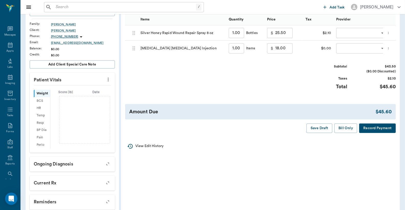
drag, startPoint x: 373, startPoint y: 134, endPoint x: 373, endPoint y: 131, distance: 2.8
click at [373, 131] on button "Record Payment" at bounding box center [378, 128] width 37 height 9
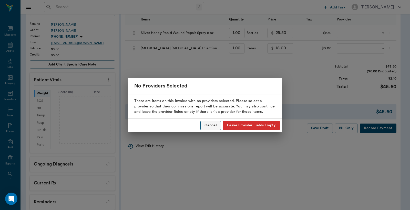
click at [211, 124] on button "Cancel" at bounding box center [210, 125] width 20 height 9
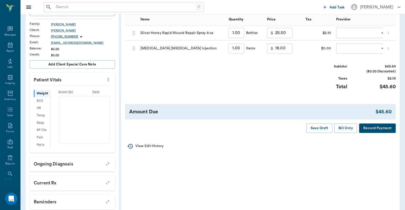
click at [343, 34] on body "/ ​ Add Task Dr. Bert Ellsworth Nectar Messages Appts Labs Imaging Inventory Ta…" at bounding box center [202, 90] width 405 height 333
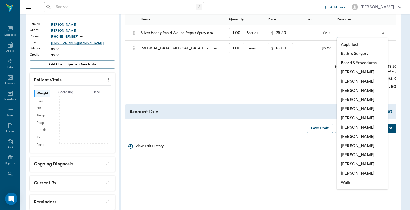
click at [349, 81] on li "[PERSON_NAME]" at bounding box center [361, 81] width 51 height 9
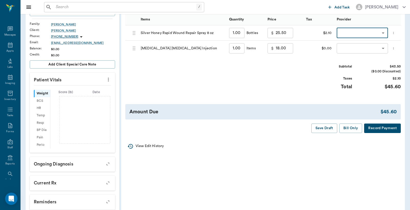
type input "none-63ec2e2852e12b0ba117910e"
click at [341, 49] on body "/ ​ Add Task Dr. Bert Ellsworth Nectar Messages Appts Labs Imaging Inventory Ta…" at bounding box center [205, 90] width 410 height 333
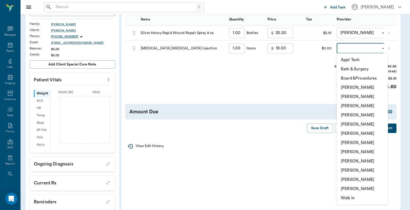
click at [350, 98] on li "[PERSON_NAME]" at bounding box center [361, 96] width 51 height 9
type input "none-63ec2e2852e12b0ba117910e"
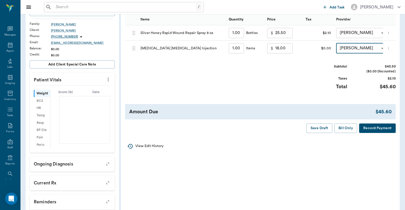
click at [376, 133] on button "Record Payment" at bounding box center [378, 128] width 37 height 9
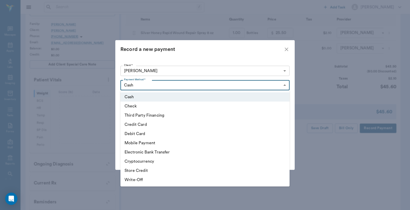
click at [284, 85] on body "/ ​ Add Task Dr. Bert Ellsworth Nectar Messages Appts Labs Imaging Inventory Ta…" at bounding box center [205, 90] width 410 height 333
click at [198, 133] on li "Debit Card" at bounding box center [204, 133] width 169 height 9
type input "DEBIT_CARD"
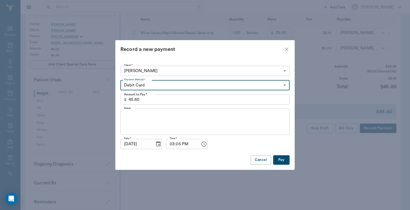
click at [283, 161] on button "Pay" at bounding box center [281, 159] width 16 height 9
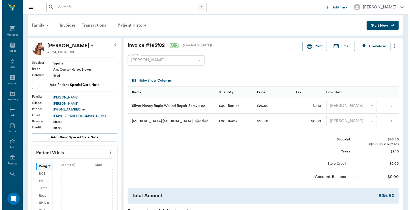
scroll to position [0, 0]
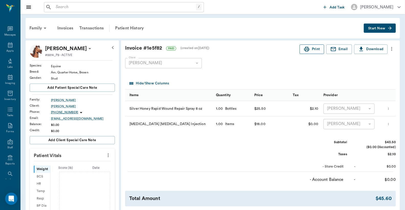
click at [317, 49] on button "Print" at bounding box center [312, 49] width 25 height 9
click at [8, 50] on div "Appts" at bounding box center [9, 51] width 7 height 4
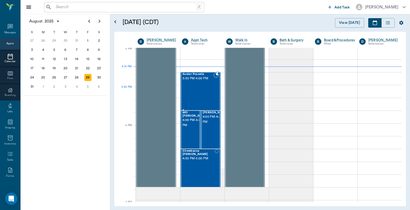
scroll to position [539, 0]
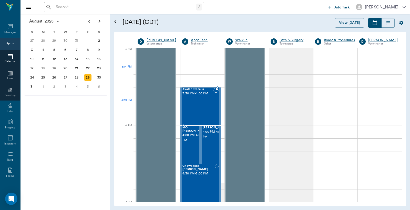
click at [192, 104] on div "Avatar Procella 3:30 PM - 4:00 PM" at bounding box center [197, 106] width 31 height 37
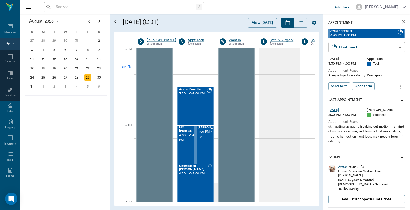
click at [395, 48] on body "/ ​ Add Task Dr. Bert Ellsworth Nectar Messages Appts Calendar Flow Boarding La…" at bounding box center [205, 105] width 410 height 210
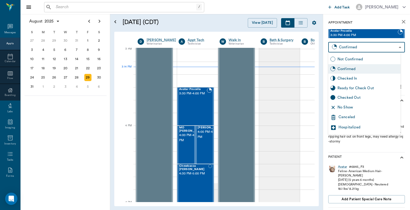
click at [363, 80] on div "Checked In" at bounding box center [367, 79] width 61 height 6
type input "CHECKED_IN"
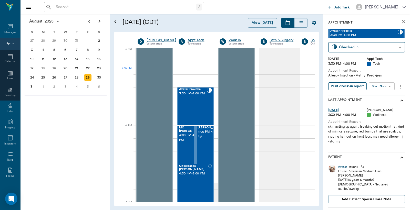
click at [342, 88] on button "Print check-in report" at bounding box center [347, 86] width 38 height 8
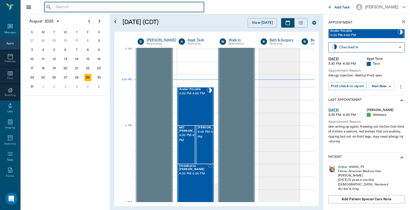
click at [57, 9] on input "text" at bounding box center [128, 7] width 148 height 7
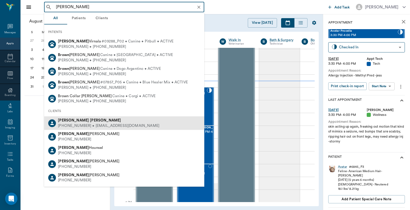
click at [83, 126] on div "(318) 426-7535 • JASONBROWNLEE38@gmail.com" at bounding box center [108, 125] width 101 height 5
type input "Jason Brown"
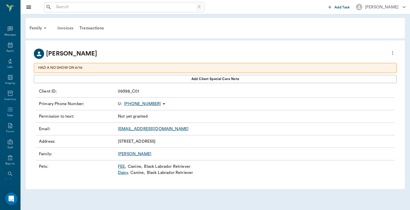
click at [66, 27] on div "Invoices" at bounding box center [65, 28] width 22 height 12
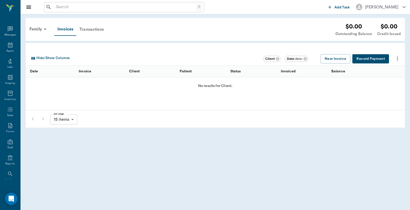
click at [94, 29] on div "Transactions" at bounding box center [91, 29] width 30 height 12
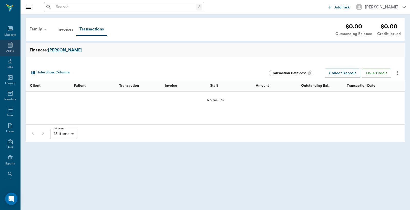
click at [8, 47] on icon at bounding box center [10, 45] width 5 height 5
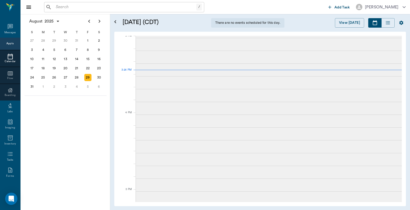
scroll to position [540, 0]
click at [99, 21] on icon "Next page" at bounding box center [100, 21] width 2 height 3
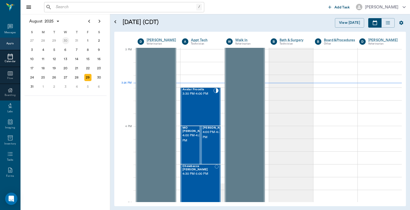
scroll to position [538, 0]
click at [98, 22] on icon "Next page" at bounding box center [99, 21] width 6 height 6
click at [76, 40] on div "4" at bounding box center [76, 40] width 7 height 7
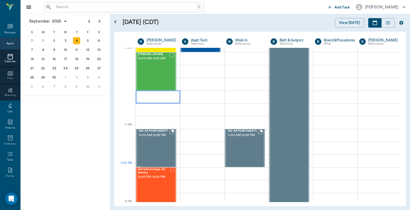
scroll to position [114, 0]
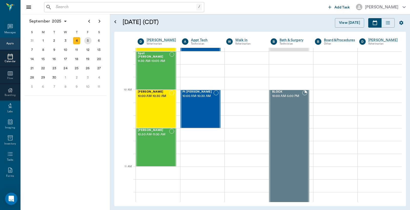
click at [87, 40] on div "5" at bounding box center [87, 40] width 7 height 7
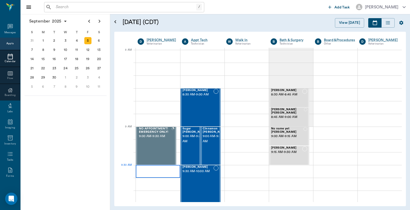
click at [144, 172] on div at bounding box center [158, 171] width 44 height 13
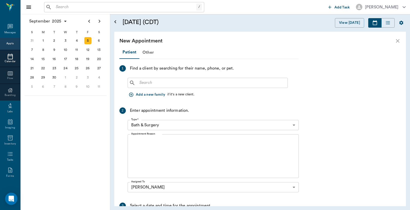
click at [294, 125] on body "/ ​ Add Task Dr. Bert Ellsworth Nectar Messages Appts Calendar Flow Boarding La…" at bounding box center [205, 105] width 410 height 210
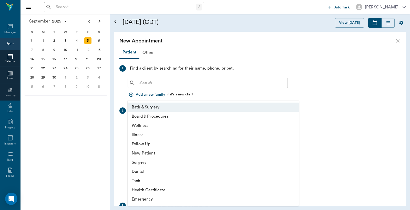
click at [150, 125] on li "Wellness" at bounding box center [213, 125] width 171 height 9
type input "65d2be4f46e3a538d89b8c14"
type input "10:00 AM"
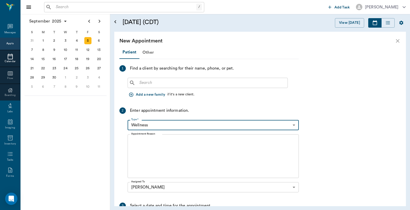
drag, startPoint x: 133, startPoint y: 140, endPoint x: 131, endPoint y: 138, distance: 2.9
click at [133, 140] on textarea "Appointment Reason" at bounding box center [213, 156] width 164 height 35
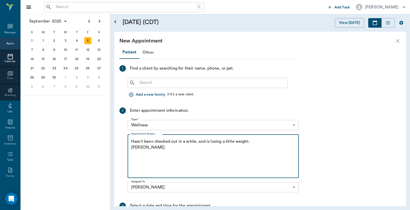
type textarea "Hasn't been checked out in a while, and is losing a little weight. Christy"
click at [141, 83] on input "text" at bounding box center [211, 82] width 148 height 7
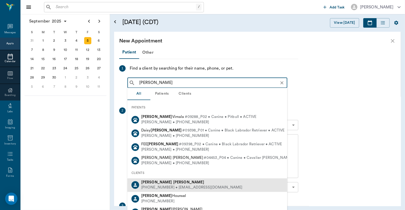
click at [171, 184] on div "Jason Brownlee" at bounding box center [191, 182] width 101 height 5
type input "Jason Brownlee"
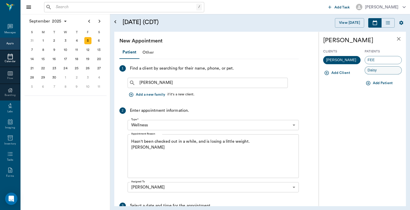
click at [377, 71] on span "Daisy" at bounding box center [372, 70] width 15 height 5
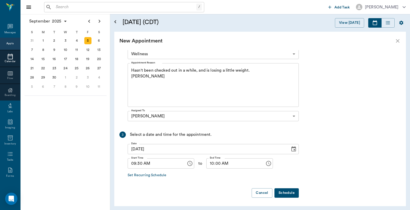
scroll to position [108, 0]
click at [291, 194] on button "Schedule" at bounding box center [286, 192] width 24 height 9
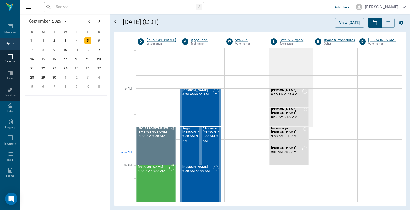
scroll to position [38, 0]
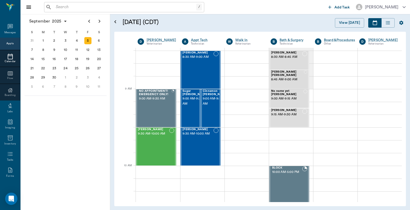
click at [9, 43] on div "Appts" at bounding box center [9, 44] width 7 height 4
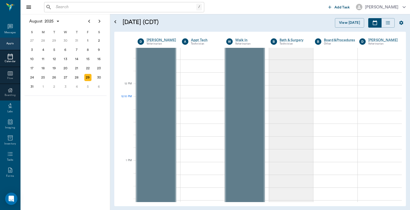
scroll to position [273, 0]
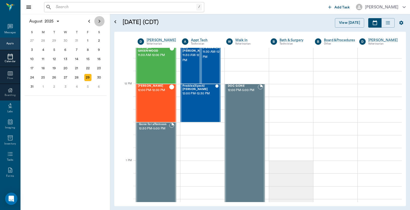
click at [100, 22] on icon "Next page" at bounding box center [99, 21] width 6 height 6
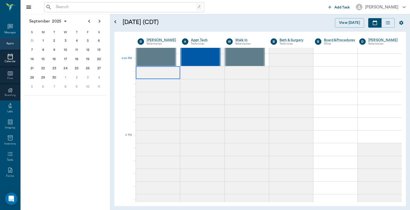
scroll to position [683, 0]
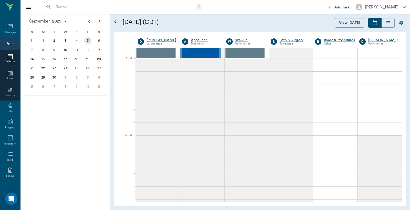
click at [87, 40] on div "5" at bounding box center [87, 40] width 7 height 7
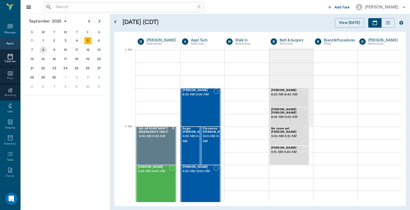
click at [43, 49] on div "8" at bounding box center [42, 49] width 7 height 7
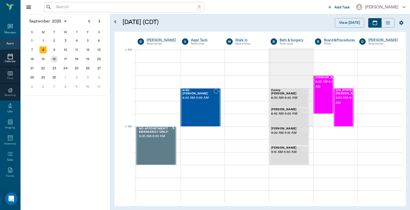
click at [53, 48] on div "9" at bounding box center [54, 49] width 7 height 7
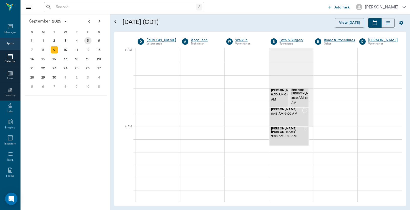
click at [87, 40] on div "5" at bounding box center [87, 40] width 7 height 7
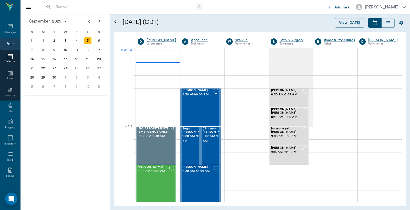
click at [143, 55] on div at bounding box center [158, 56] width 44 height 13
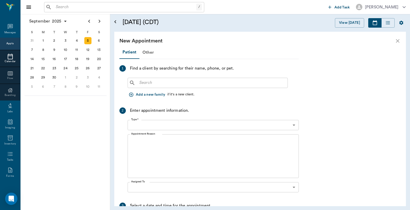
type input "09/05/2025"
type input "08:00 AM"
type input "08:15 AM"
click at [138, 86] on div "​" at bounding box center [208, 83] width 160 height 10
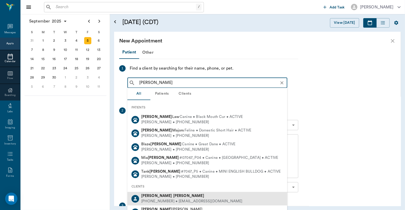
click at [168, 202] on div "(830) 613-8608 • JENKIRTMAN@gmail.com" at bounding box center [191, 201] width 101 height 5
type input "Jennifer Kirtman"
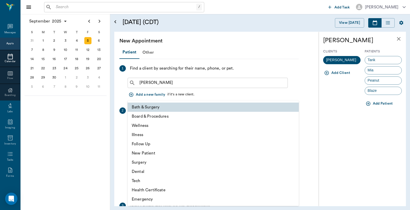
click at [294, 126] on body "/ ​ Add Task Dr. Bert Ellsworth Nectar Messages Appts Calendar Flow Boarding La…" at bounding box center [205, 105] width 410 height 210
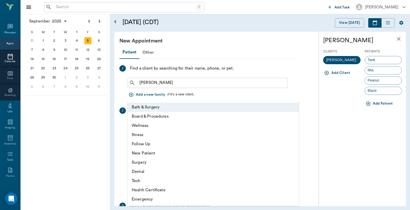
click at [148, 125] on li "Wellness" at bounding box center [213, 125] width 171 height 9
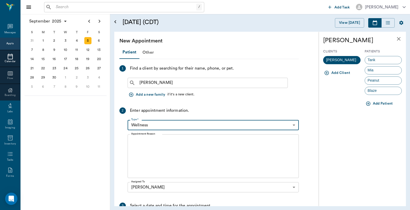
type input "65d2be4f46e3a538d89b8c14"
type input "08:30 AM"
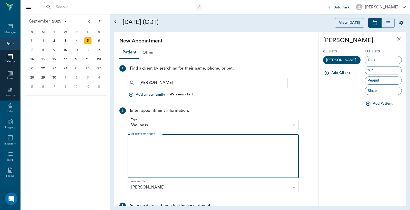
click at [134, 139] on textarea "Appointment Reason" at bounding box center [213, 156] width 164 height 35
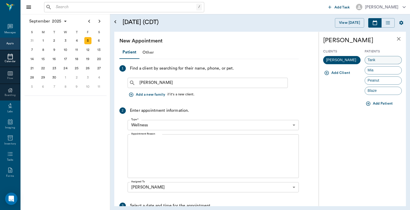
click at [380, 62] on div "Tank" at bounding box center [382, 60] width 37 height 8
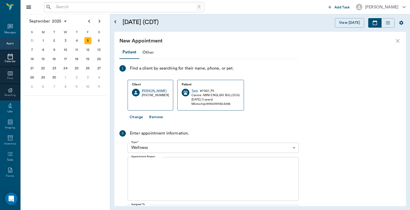
scroll to position [38, 0]
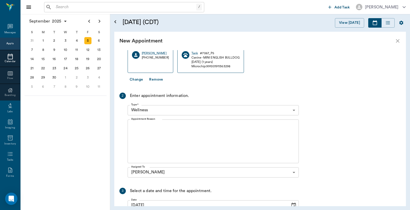
click at [134, 127] on textarea "Appointment Reason" at bounding box center [213, 141] width 164 height 35
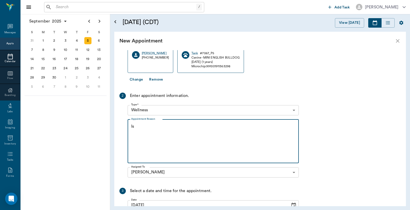
type textarea "I"
type textarea "i"
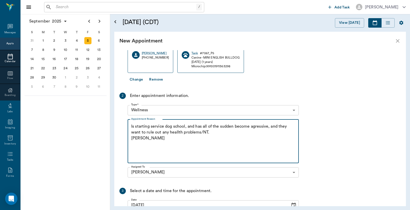
click at [209, 133] on textarea "Is starting service dog school, and has all of the sudden become agressive, and…" at bounding box center [213, 141] width 164 height 35
click at [212, 132] on textarea "Is starting service dog school, and has all of the sudden become aggressive, an…" at bounding box center [213, 141] width 164 height 35
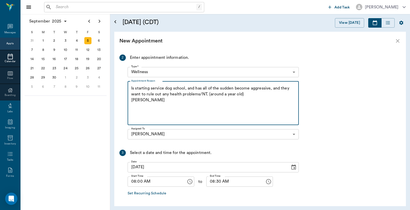
scroll to position [94, 0]
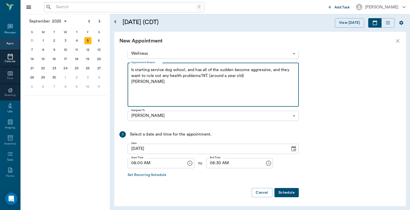
type textarea "Is starting service dog school, and has all of the sudden become aggressive, an…"
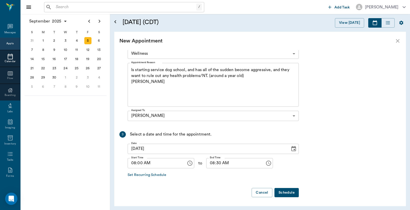
click at [288, 192] on button "Schedule" at bounding box center [286, 192] width 24 height 9
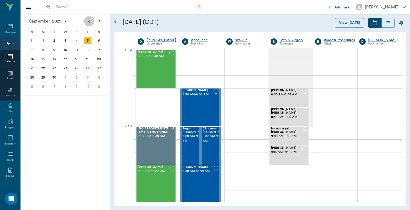
click at [88, 21] on icon "Previous page" at bounding box center [89, 21] width 6 height 6
click at [88, 75] on div "29" at bounding box center [87, 77] width 7 height 7
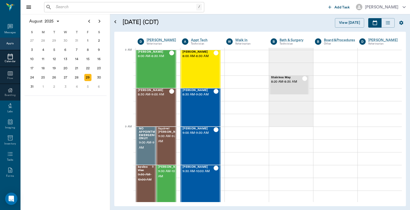
scroll to position [68, 0]
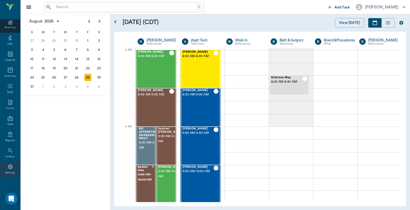
click at [9, 170] on div "Settings" at bounding box center [10, 170] width 20 height 16
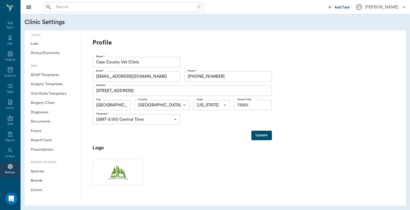
scroll to position [125, 0]
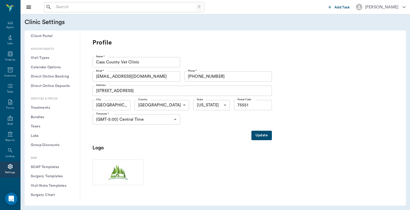
click at [48, 107] on button "Treatments" at bounding box center [52, 107] width 47 height 9
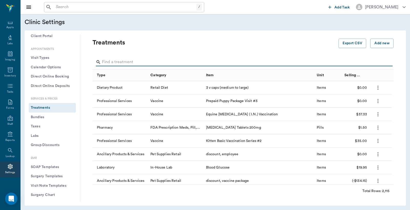
click at [103, 60] on input "Search" at bounding box center [243, 62] width 283 height 8
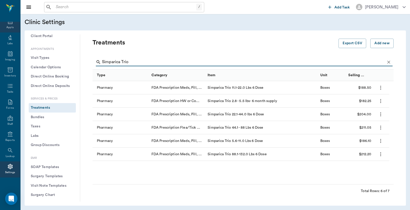
type input "Simparica Trio"
click at [8, 25] on div "Appts" at bounding box center [10, 24] width 20 height 16
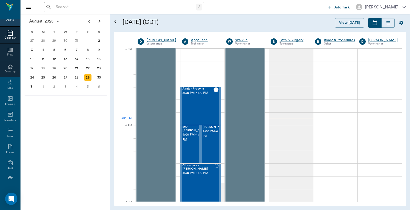
scroll to position [539, 0]
click at [56, 5] on input "text" at bounding box center [125, 7] width 142 height 7
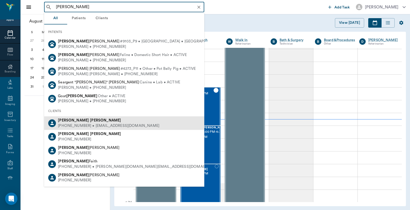
click at [77, 126] on div "(903) 276-9305 • kpcgroves@gmail.com" at bounding box center [108, 125] width 101 height 5
type input "kevin sea"
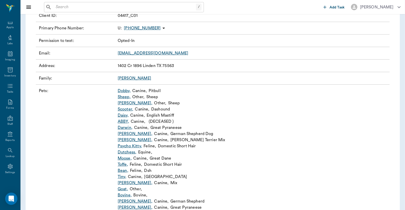
scroll to position [102, 0]
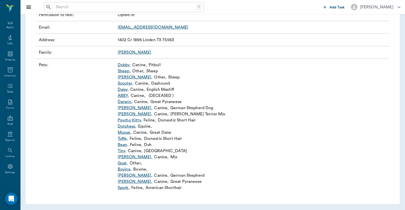
click at [125, 170] on link "Bovine ," at bounding box center [125, 169] width 14 height 6
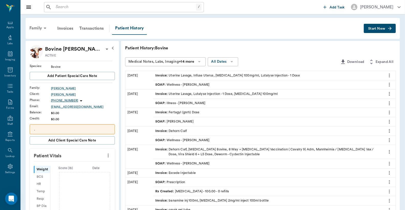
click at [37, 28] on div "Family" at bounding box center [38, 28] width 25 height 12
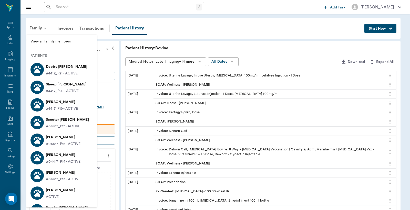
click at [58, 71] on p "#4417_P21 - ACTIVE" at bounding box center [62, 73] width 32 height 5
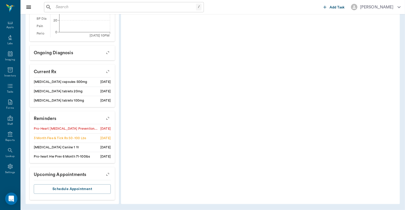
scroll to position [3, 0]
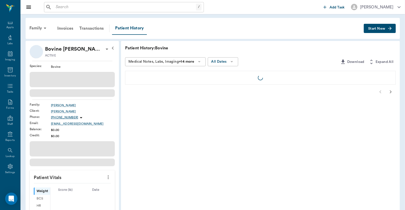
scroll to position [25, 0]
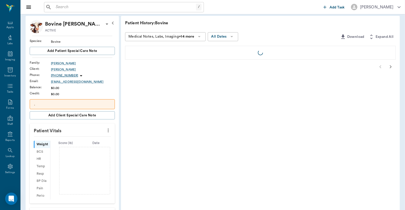
click at [38, 9] on div "Family" at bounding box center [38, 3] width 25 height 12
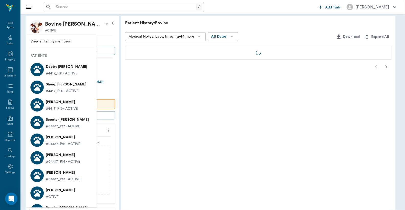
scroll to position [0, 0]
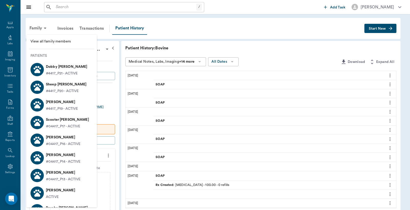
click at [52, 141] on p "Daisy Seagroves" at bounding box center [63, 137] width 35 height 8
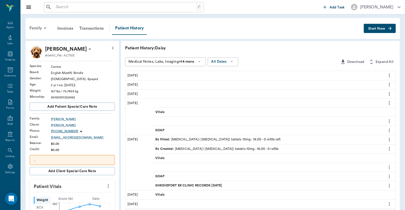
click at [39, 28] on div "Family" at bounding box center [38, 28] width 25 height 12
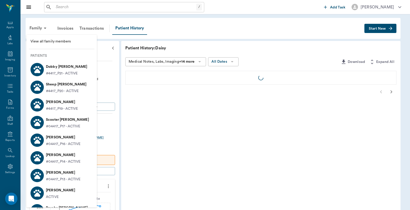
click at [68, 70] on p "Dobby [PERSON_NAME]" at bounding box center [66, 67] width 41 height 8
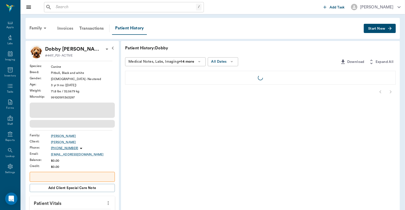
click at [62, 28] on div "Invoices" at bounding box center [65, 28] width 22 height 12
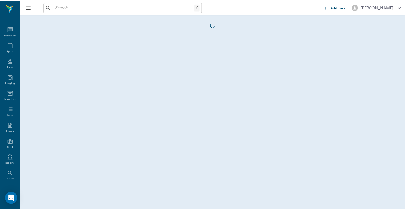
scroll to position [24, 0]
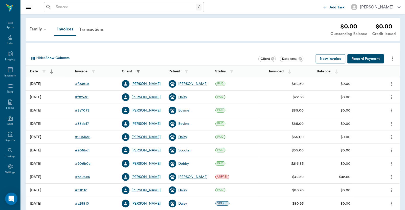
click at [331, 60] on button "New Invoice" at bounding box center [331, 58] width 30 height 9
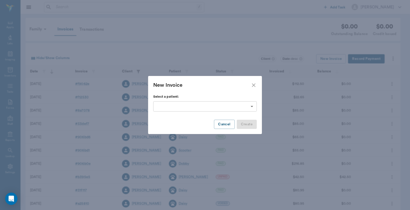
click at [251, 106] on body "/ ​ Add Task [PERSON_NAME] Nectar Messages Appts Labs Imaging Inventory Tasks F…" at bounding box center [205, 150] width 410 height 301
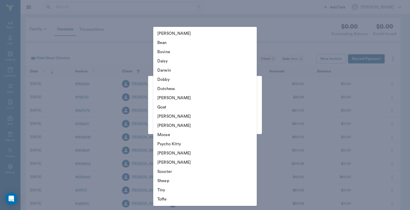
click at [186, 79] on li "Dobby" at bounding box center [204, 79] width 103 height 9
type input "674e36869edb5d1e74b36c6e"
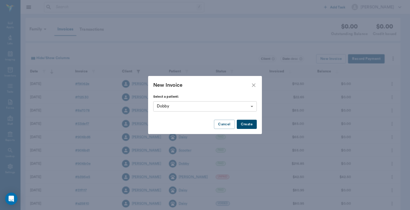
click at [244, 125] on button "Create" at bounding box center [247, 124] width 20 height 9
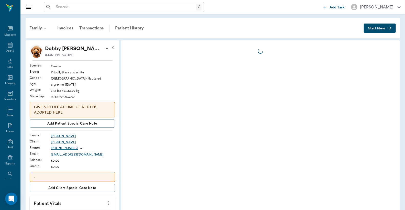
scroll to position [24, 0]
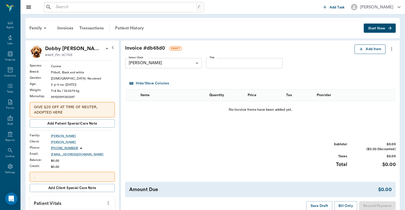
click at [372, 49] on button "Add Item" at bounding box center [370, 49] width 31 height 9
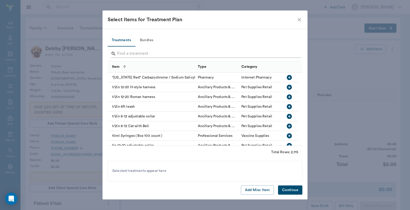
click at [119, 54] on input "Search" at bounding box center [205, 54] width 176 height 8
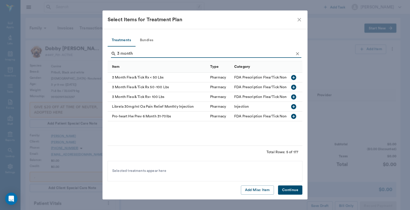
type input "3 month"
click at [293, 97] on icon "button" at bounding box center [293, 97] width 6 height 6
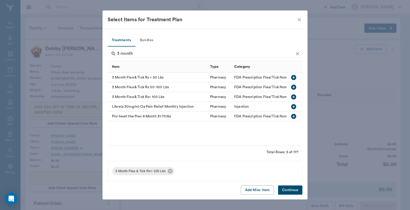
click at [291, 190] on button "Continue" at bounding box center [290, 190] width 24 height 9
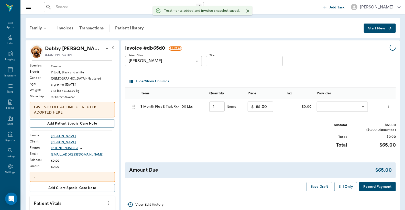
scroll to position [9, 0]
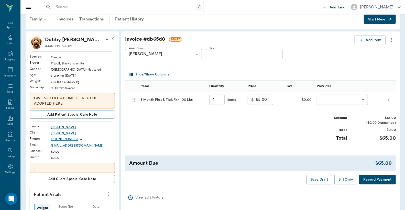
click at [37, 25] on div "Family" at bounding box center [38, 19] width 25 height 12
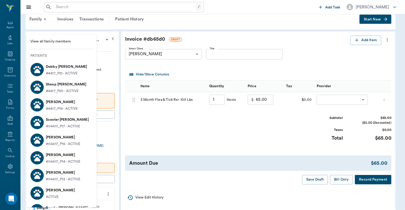
type input "1.00"
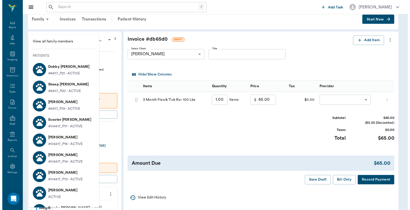
scroll to position [0, 0]
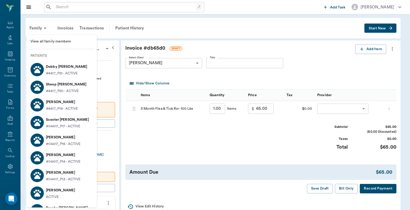
click at [54, 138] on p "[PERSON_NAME]" at bounding box center [63, 137] width 35 height 8
click at [50, 141] on p "[PERSON_NAME]" at bounding box center [63, 137] width 35 height 8
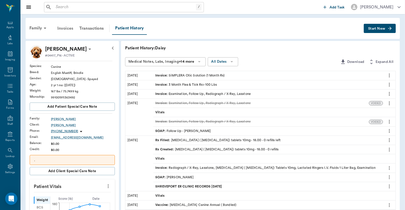
click at [65, 29] on div "Invoices" at bounding box center [65, 28] width 22 height 12
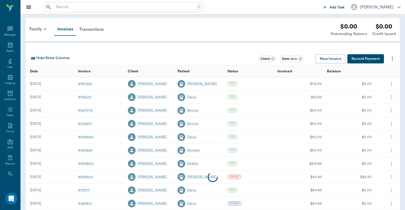
click at [329, 58] on button "New Invoice" at bounding box center [331, 58] width 30 height 9
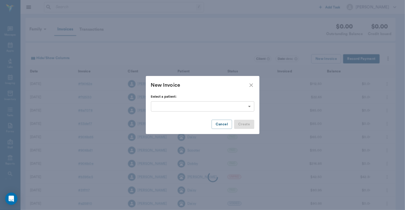
click at [252, 108] on body "/ ​ Add Task [PERSON_NAME] Nectar Messages Appts Labs Imaging Inventory Tasks F…" at bounding box center [202, 150] width 405 height 301
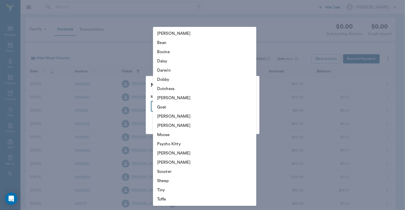
scroll to position [24, 0]
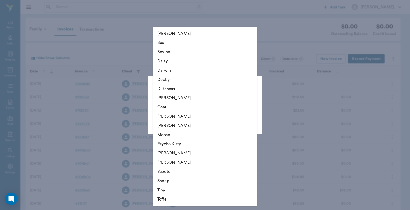
click at [177, 62] on li "Daisy" at bounding box center [204, 61] width 103 height 9
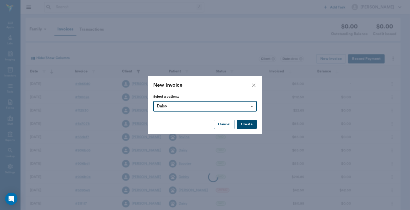
type input "64f7619db9eb4dc9870e93d0"
click at [250, 125] on div at bounding box center [205, 105] width 410 height 210
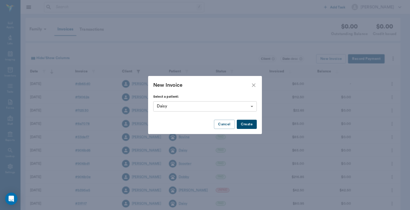
click at [249, 124] on button "Create" at bounding box center [247, 124] width 20 height 9
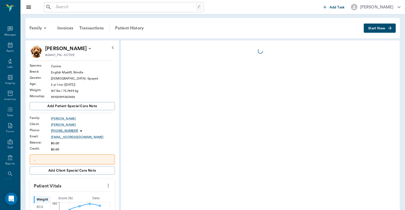
scroll to position [24, 0]
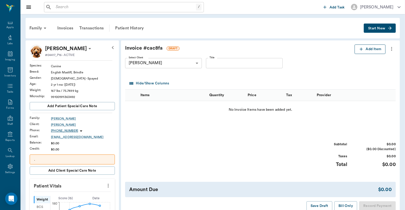
click at [362, 50] on icon "button" at bounding box center [361, 49] width 5 height 5
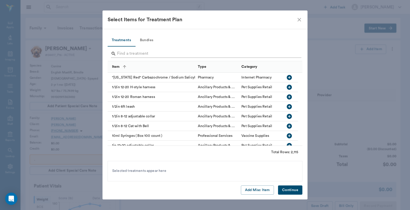
click at [118, 54] on input "Search" at bounding box center [205, 54] width 176 height 8
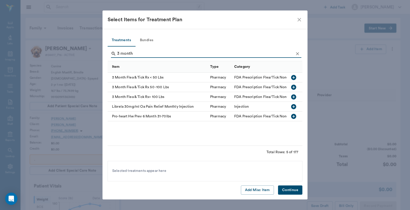
type input "3 month"
click at [294, 87] on icon "button" at bounding box center [293, 87] width 6 height 6
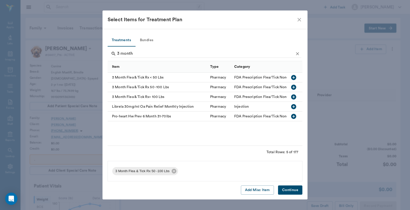
click at [290, 192] on button "Continue" at bounding box center [290, 190] width 24 height 9
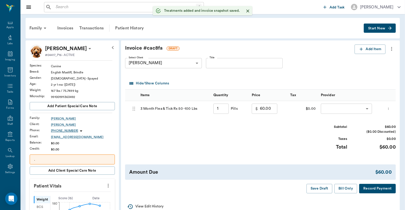
type input "1.00"
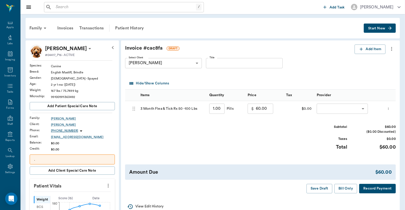
click at [367, 50] on button "Add Item" at bounding box center [370, 49] width 31 height 9
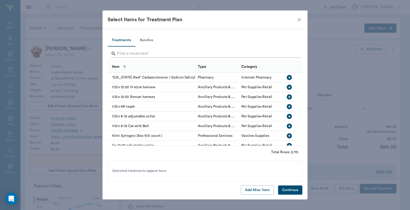
click at [119, 53] on input "Search" at bounding box center [205, 54] width 176 height 8
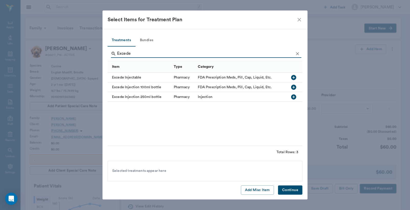
type input "Excede"
click at [293, 87] on icon "button" at bounding box center [293, 87] width 6 height 6
click at [288, 193] on button "Continue" at bounding box center [290, 190] width 24 height 9
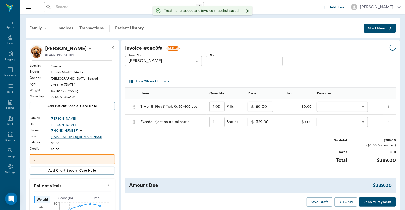
click at [323, 108] on body "/ ​ Add Task Dr. Bert Ellsworth Nectar Messages Appts Labs Imaging Inventory Ta…" at bounding box center [202, 209] width 405 height 419
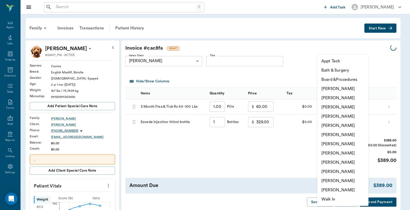
click at [332, 98] on li "[PERSON_NAME]" at bounding box center [342, 97] width 51 height 9
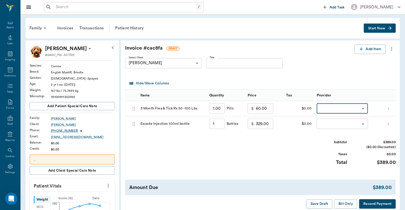
type input "none-63ec2e2852e12b0ba117910e"
click at [321, 123] on div at bounding box center [202, 105] width 405 height 210
type input "1.00"
click at [321, 124] on div at bounding box center [202, 105] width 405 height 210
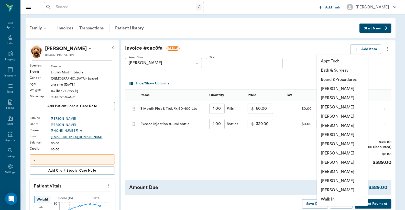
click at [321, 123] on body "/ ​ Add Task Dr. Bert Ellsworth Nectar Messages Appts Labs Imaging Inventory Ta…" at bounding box center [202, 209] width 405 height 419
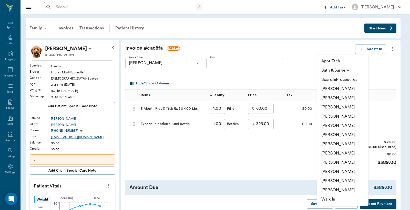
click at [326, 99] on li "[PERSON_NAME]" at bounding box center [342, 97] width 51 height 9
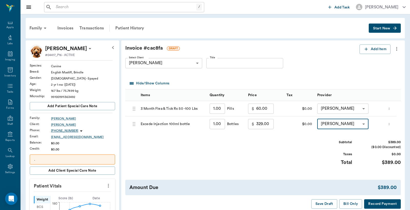
type input "none-63ec2e2852e12b0ba117910e"
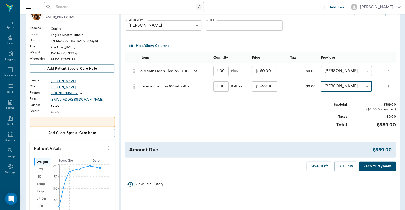
scroll to position [0, 0]
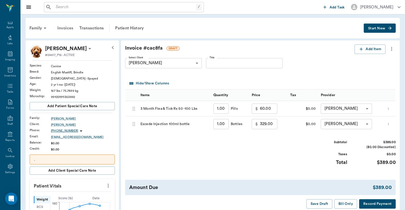
click at [65, 27] on div "Invoices" at bounding box center [65, 28] width 22 height 12
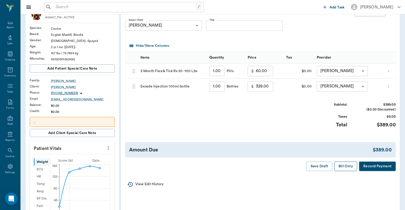
click at [347, 168] on button "Bill Only" at bounding box center [346, 166] width 23 height 9
click at [344, 167] on button "Bill Only" at bounding box center [346, 166] width 23 height 9
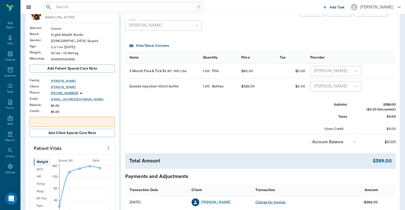
scroll to position [71, 0]
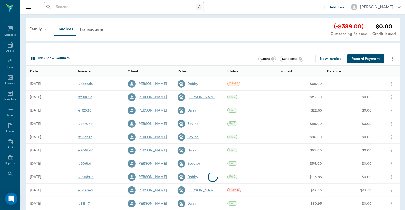
click at [86, 85] on div at bounding box center [213, 177] width 375 height 200
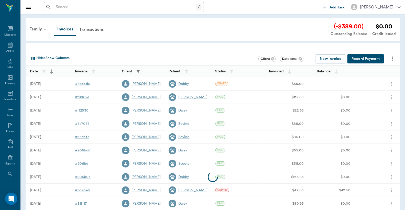
scroll to position [24, 0]
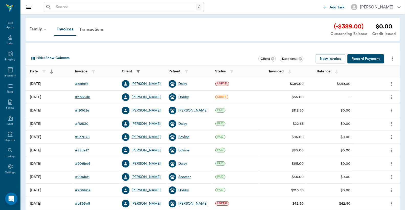
click at [81, 97] on div "# db65d0" at bounding box center [82, 97] width 15 height 5
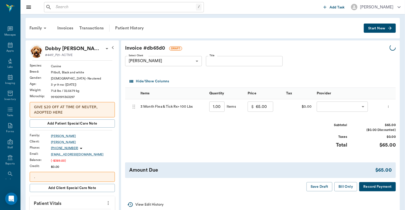
scroll to position [24, 0]
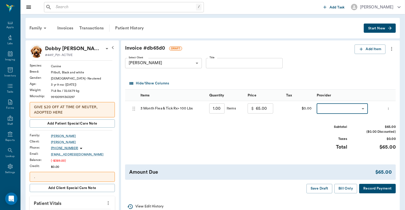
type input "none-63ec2e2852e12b0ba117910e"
click at [345, 189] on div at bounding box center [202, 105] width 405 height 210
click at [345, 189] on button "Bill Only" at bounding box center [346, 188] width 23 height 9
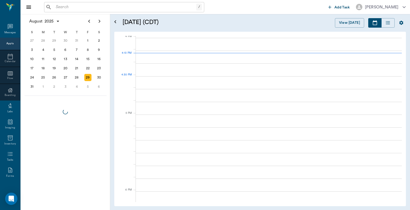
scroll to position [616, 0]
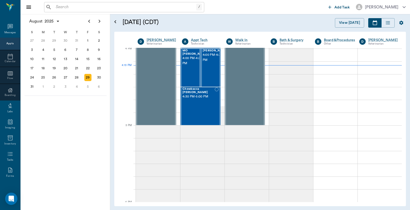
click at [57, 7] on input "text" at bounding box center [125, 7] width 142 height 7
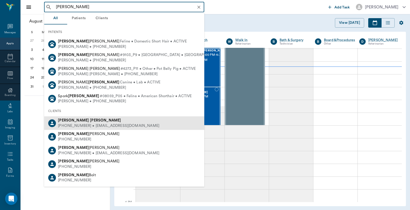
click at [80, 124] on div "[PHONE_NUMBER] • [EMAIL_ADDRESS][DOMAIN_NAME]" at bounding box center [108, 125] width 101 height 5
type input "[PERSON_NAME]"
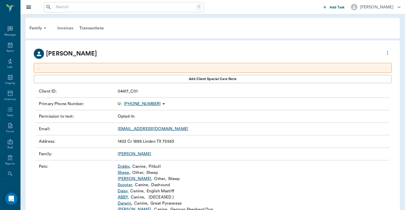
click at [67, 29] on div "Invoices" at bounding box center [65, 28] width 22 height 12
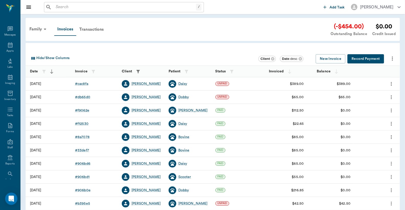
click at [367, 58] on button "Record Payment" at bounding box center [366, 58] width 37 height 9
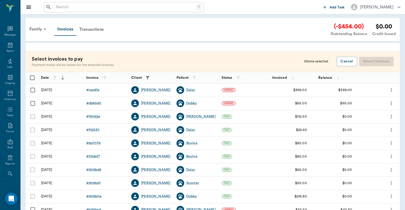
click at [33, 89] on input "Select row" at bounding box center [32, 90] width 11 height 11
checkbox input "false"
checkbox input "true"
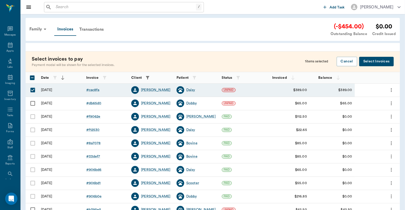
click at [32, 104] on input "Select row" at bounding box center [32, 103] width 11 height 11
checkbox input "true"
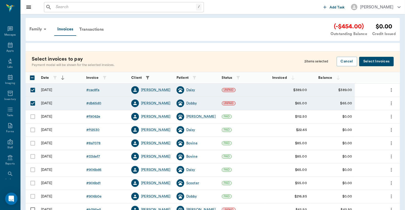
click at [379, 60] on button "Select Invoices" at bounding box center [377, 61] width 35 height 9
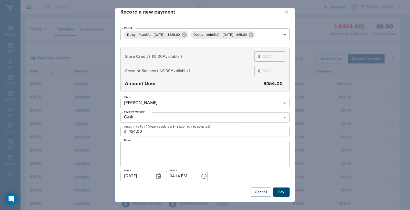
scroll to position [5, 0]
click at [283, 113] on body "/ ​ Add Task [PERSON_NAME] Nectar Messages Appts Labs Imaging Inventory Tasks F…" at bounding box center [205, 150] width 410 height 301
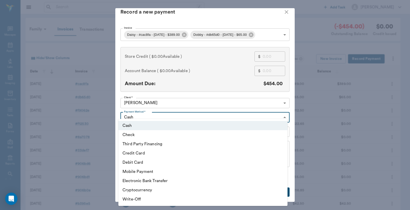
click at [157, 163] on li "Debit Card" at bounding box center [202, 162] width 169 height 9
type input "DEBIT_CARD"
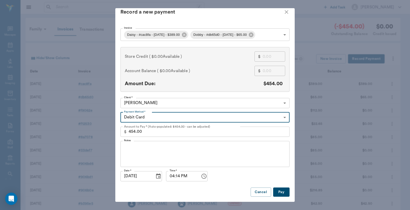
click at [279, 192] on button "Pay" at bounding box center [281, 192] width 16 height 9
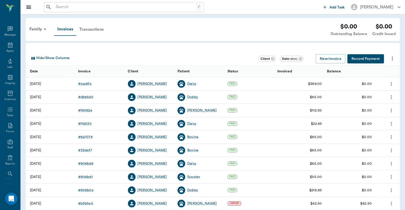
click at [92, 28] on div "Transactions" at bounding box center [91, 29] width 30 height 12
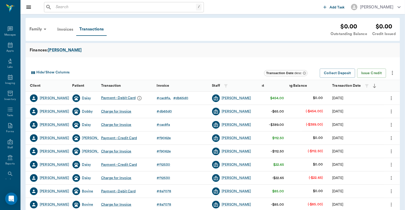
click at [61, 29] on div "Invoices" at bounding box center [65, 29] width 22 height 12
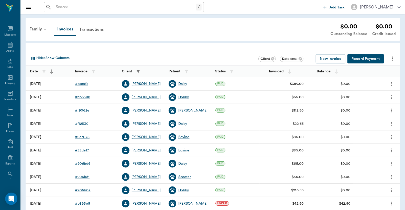
click at [82, 84] on div "# cac8fa" at bounding box center [81, 83] width 13 height 5
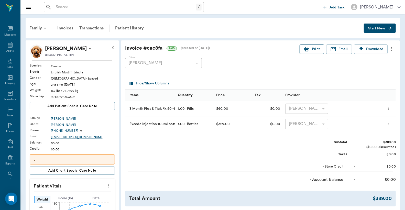
click at [312, 49] on button "Print" at bounding box center [312, 49] width 25 height 9
click at [64, 28] on div "Invoices" at bounding box center [65, 28] width 22 height 12
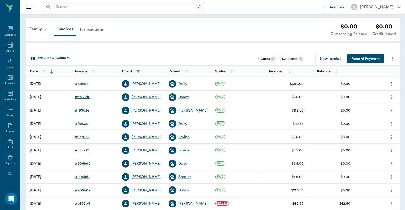
click at [83, 98] on div "# db65d0" at bounding box center [82, 97] width 15 height 5
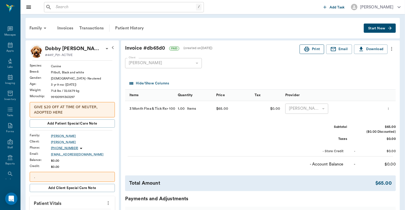
click at [308, 50] on icon "button" at bounding box center [306, 49] width 5 height 5
click at [8, 47] on icon at bounding box center [10, 45] width 6 height 6
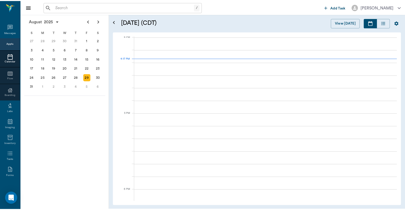
scroll to position [616, 0]
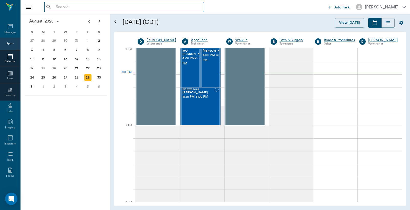
click at [55, 7] on input "text" at bounding box center [128, 7] width 148 height 7
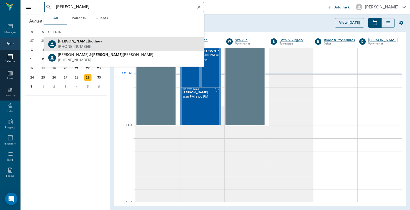
click at [86, 47] on div "[PERSON_NAME] [PHONE_NUMBER]" at bounding box center [124, 44] width 160 height 14
type input "[PERSON_NAME]"
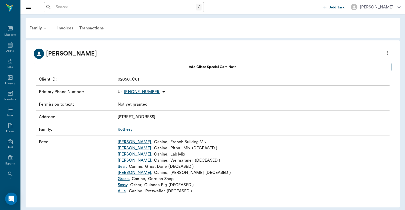
click at [67, 27] on div "Invoices" at bounding box center [65, 28] width 22 height 12
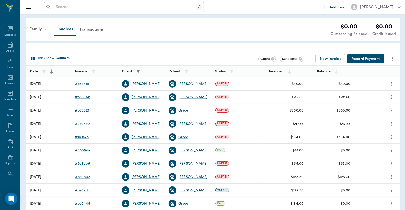
click at [332, 59] on button "New Invoice" at bounding box center [331, 58] width 30 height 9
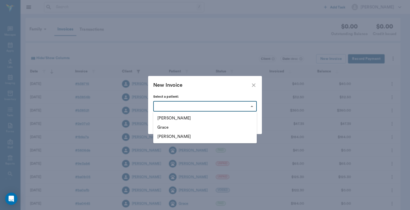
click at [251, 106] on body "/ ​ Add Task [PERSON_NAME] Nectar Messages Appts Labs Imaging Inventory Tasks F…" at bounding box center [205, 150] width 410 height 301
click at [186, 130] on li "Grace" at bounding box center [204, 127] width 103 height 9
type input "63ec3105bf929af01c1dcf46"
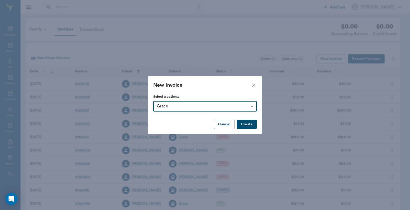
click at [250, 126] on button "Create" at bounding box center [247, 124] width 20 height 9
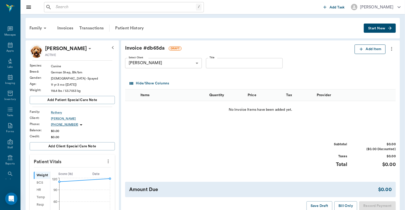
click at [363, 48] on icon "button" at bounding box center [361, 49] width 5 height 5
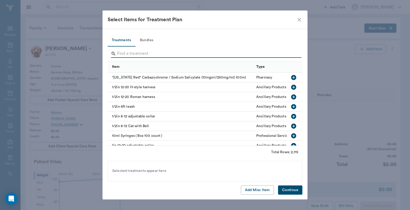
click at [120, 54] on input "Search" at bounding box center [205, 54] width 176 height 8
click at [300, 19] on icon "close" at bounding box center [299, 20] width 4 height 4
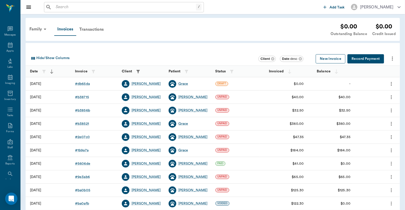
click at [334, 58] on button "New Invoice" at bounding box center [331, 58] width 30 height 9
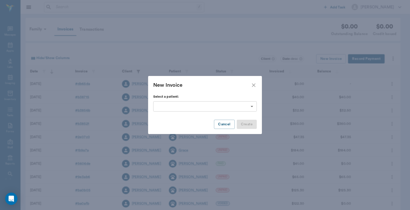
click at [252, 107] on body "/ ​ Add Task [PERSON_NAME] Nectar Messages Appts Labs Imaging Inventory Tasks F…" at bounding box center [205, 150] width 410 height 301
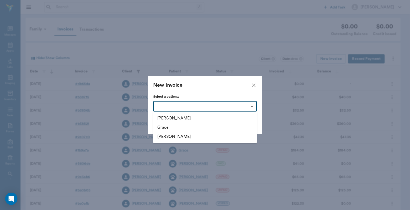
click at [188, 127] on li "Grace" at bounding box center [204, 127] width 103 height 9
type input "63ec3105bf929af01c1dcf46"
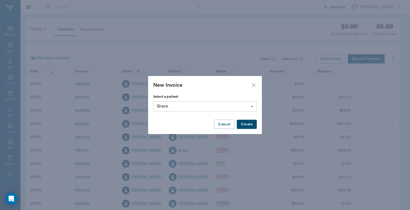
click at [246, 125] on button "Create" at bounding box center [247, 124] width 20 height 9
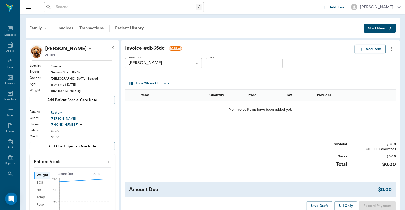
click at [374, 49] on button "Add Item" at bounding box center [370, 49] width 31 height 9
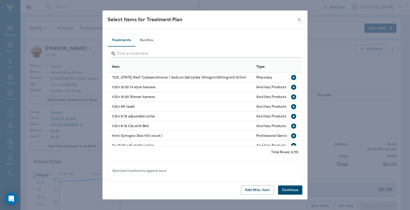
click at [122, 52] on input "Search" at bounding box center [205, 54] width 176 height 8
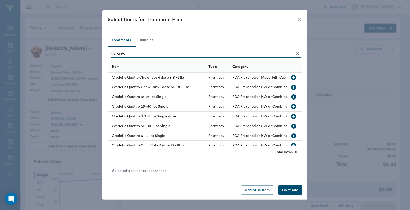
type input "cred"
click at [291, 127] on icon "button" at bounding box center [293, 126] width 5 height 5
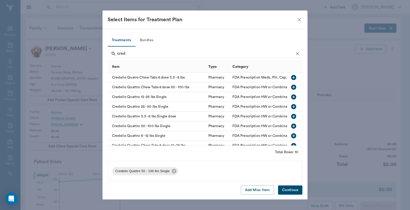
click at [290, 192] on button "Continue" at bounding box center [290, 190] width 24 height 9
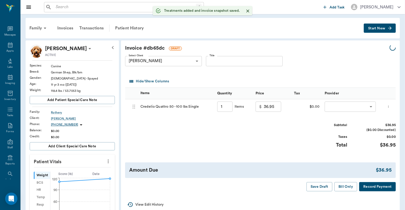
type input "1.00"
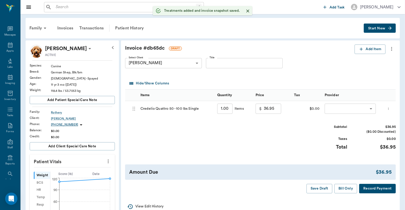
click at [375, 194] on button "Record Payment" at bounding box center [378, 188] width 37 height 9
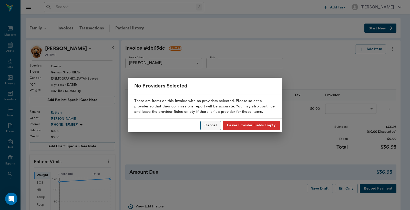
click at [212, 126] on button "Cancel" at bounding box center [210, 125] width 20 height 9
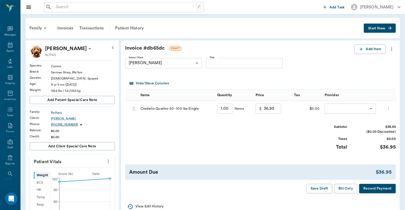
click at [349, 109] on body "/ ​ Add Task [PERSON_NAME] Nectar Messages Appts Labs Imaging Inventory Tasks F…" at bounding box center [202, 192] width 405 height 385
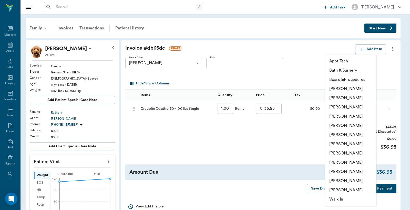
click at [341, 98] on li "[PERSON_NAME]" at bounding box center [350, 97] width 51 height 9
type input "none-63ec2e2852e12b0ba117910e"
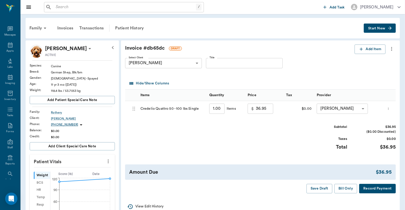
click at [372, 189] on button "Record Payment" at bounding box center [378, 188] width 37 height 9
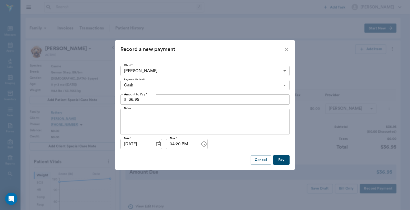
click at [283, 161] on button "Pay" at bounding box center [281, 159] width 16 height 9
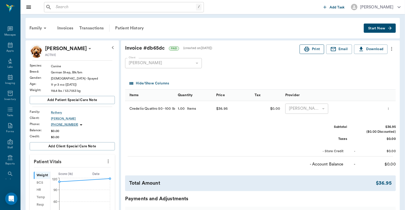
click at [310, 46] on button "Print" at bounding box center [312, 49] width 25 height 9
click at [7, 47] on icon at bounding box center [10, 45] width 6 height 6
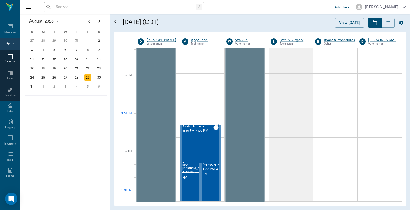
scroll to position [577, 0]
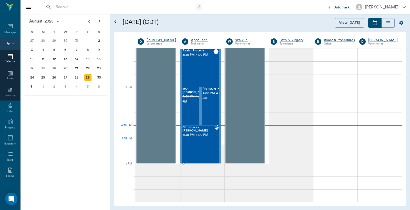
click at [202, 147] on div "Chewbacca [PERSON_NAME] 4:30 PM - 5:00 PM" at bounding box center [198, 144] width 32 height 37
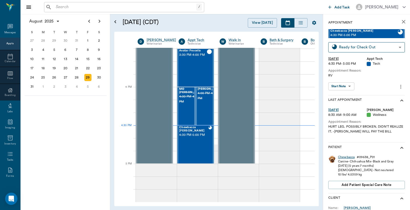
click at [345, 160] on div "Chewbacca" at bounding box center [346, 157] width 17 height 4
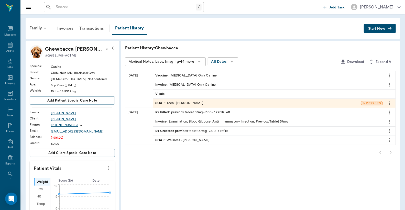
click at [192, 105] on div "SOAP : Tech - [PERSON_NAME]" at bounding box center [179, 103] width 48 height 5
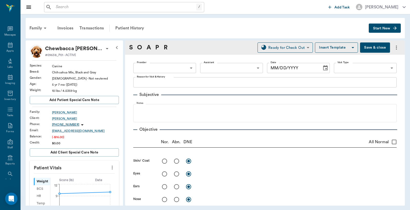
type input "63ec2e7e52e12b0ba117b124"
type input "65d2be4f46e3a538d89b8c1a"
type textarea "RV"
type input "[DATE]"
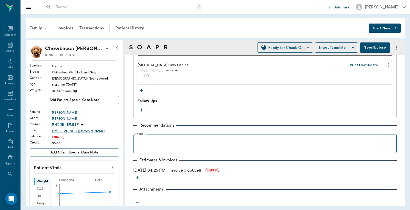
scroll to position [319, 0]
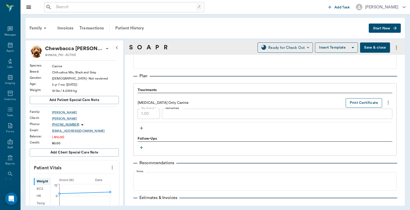
click at [353, 105] on button "Print Certificate" at bounding box center [363, 102] width 36 height 9
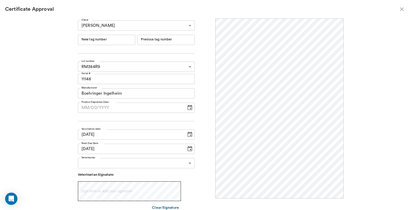
scroll to position [0, 0]
click at [91, 39] on input "New tag number" at bounding box center [106, 40] width 57 height 10
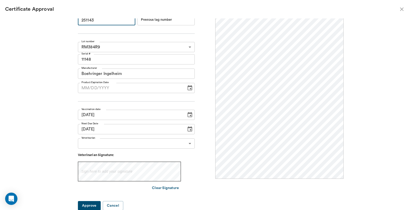
type input "251143"
click at [187, 144] on body "/ ​ Add Task [PERSON_NAME] Nectar Messages Appts Labs Imaging Inventory Tasks F…" at bounding box center [205, 105] width 410 height 210
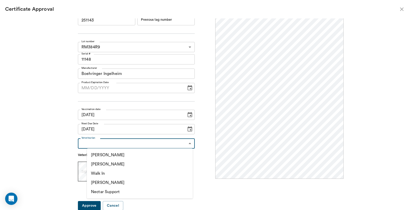
click at [127, 166] on li "[PERSON_NAME]" at bounding box center [140, 164] width 106 height 9
type input "63ec2f075fda476ae8351a4d"
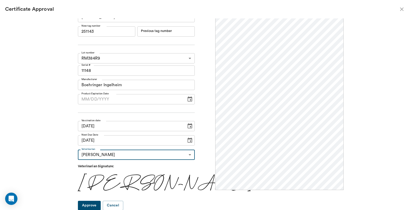
scroll to position [0, 0]
click at [96, 204] on button "Approve" at bounding box center [89, 205] width 23 height 9
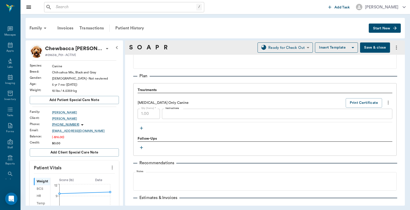
click at [369, 48] on button "Save & close" at bounding box center [375, 48] width 30 height 10
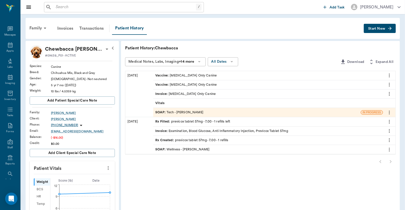
click at [191, 94] on div "Invoice : [MEDICAL_DATA] Only Canine" at bounding box center [185, 94] width 60 height 5
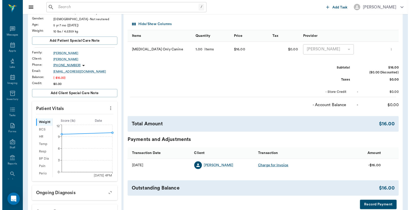
scroll to position [76, 0]
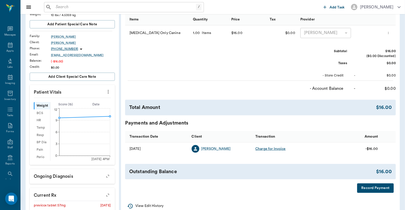
click at [368, 188] on button "Record Payment" at bounding box center [375, 188] width 37 height 9
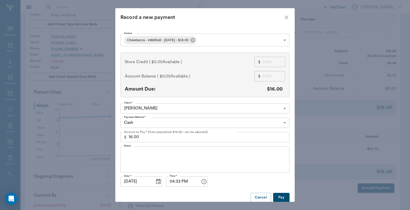
scroll to position [9, 0]
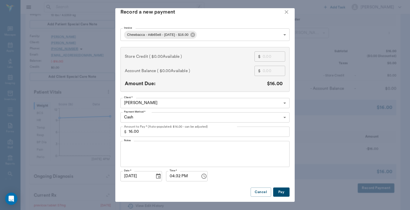
click at [283, 113] on body "/ ​ Add Task [PERSON_NAME] Nectar Messages Appts Labs Imaging Inventory Tasks F…" at bounding box center [205, 105] width 410 height 363
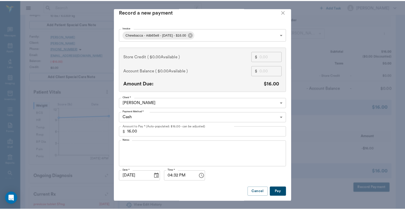
scroll to position [5, 0]
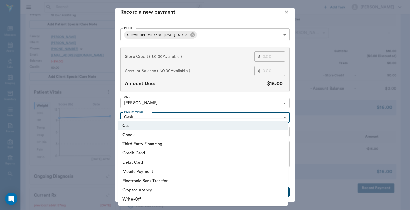
click at [163, 161] on li "Debit Card" at bounding box center [202, 162] width 169 height 9
type input "DEBIT_CARD"
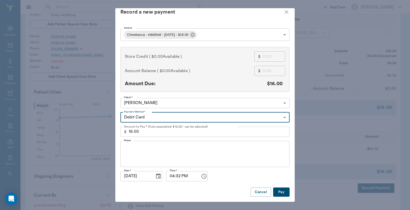
click at [276, 193] on button "Pay" at bounding box center [281, 192] width 16 height 9
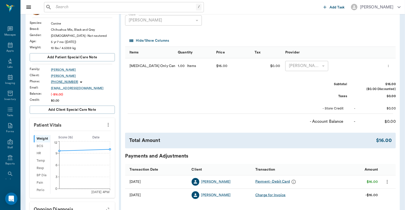
scroll to position [0, 0]
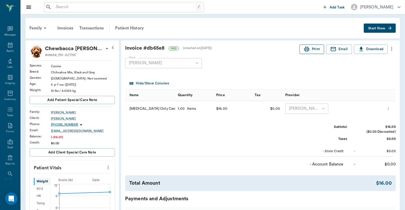
click at [314, 51] on button "Print" at bounding box center [312, 49] width 25 height 9
click at [58, 6] on input "text" at bounding box center [125, 7] width 142 height 7
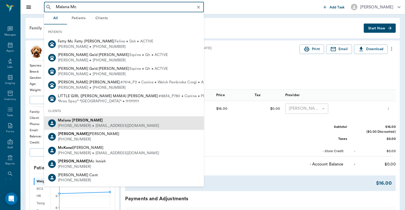
click at [71, 126] on div "[PHONE_NUMBER] • [EMAIL_ADDRESS][DOMAIN_NAME]" at bounding box center [108, 125] width 101 height 5
type input "Malana Mc"
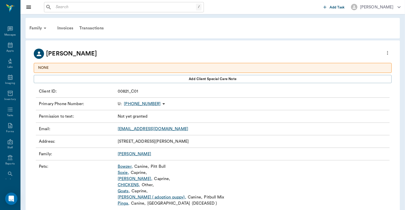
scroll to position [16, 0]
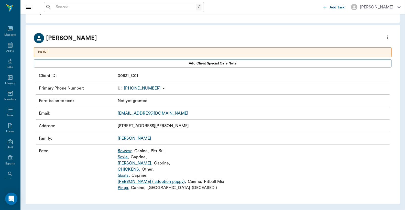
click at [124, 152] on link "[PERSON_NAME] ," at bounding box center [125, 151] width 15 height 6
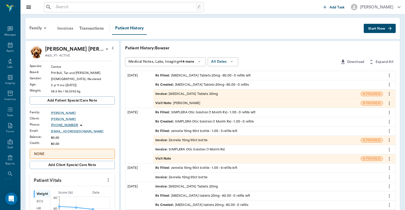
click at [65, 29] on div "Invoices" at bounding box center [65, 28] width 22 height 12
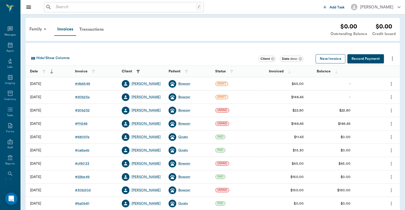
click at [329, 59] on button "New Invoice" at bounding box center [331, 58] width 30 height 9
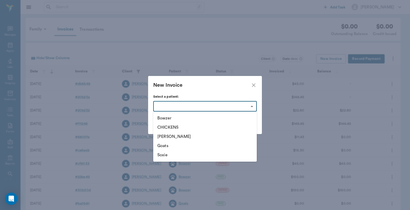
click at [250, 107] on body "/ ​ Add Task [PERSON_NAME] Nectar Messages Appts Labs Imaging Inventory Tasks F…" at bounding box center [205, 150] width 410 height 301
click at [175, 120] on li "Bowzer" at bounding box center [204, 118] width 103 height 9
type input "66d8a95850495af6e832fd38"
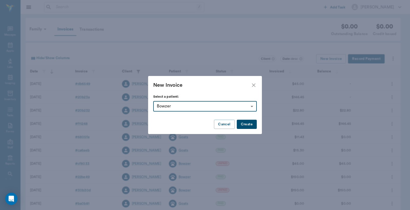
click at [246, 125] on button "Create" at bounding box center [247, 124] width 20 height 9
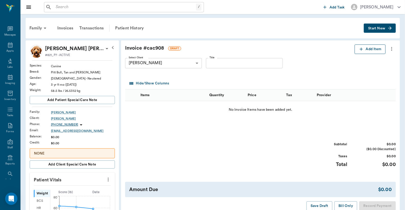
click at [365, 50] on button "Add Item" at bounding box center [370, 49] width 31 height 9
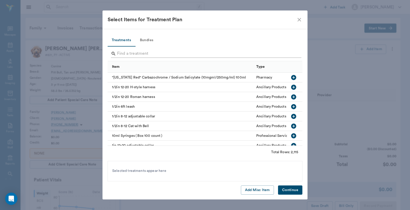
click at [119, 55] on input "Search" at bounding box center [205, 54] width 176 height 8
click at [300, 20] on icon "close" at bounding box center [299, 20] width 6 height 6
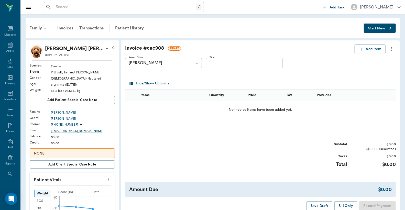
click at [393, 48] on icon "more" at bounding box center [392, 49] width 6 height 6
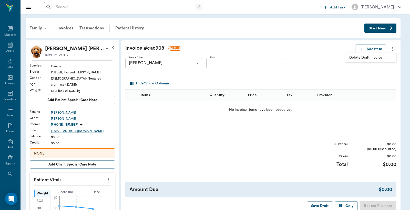
click at [377, 56] on span "Delete Draft Invoice" at bounding box center [370, 57] width 43 height 5
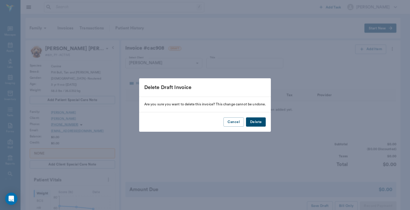
click at [261, 122] on button "Delete" at bounding box center [256, 122] width 20 height 9
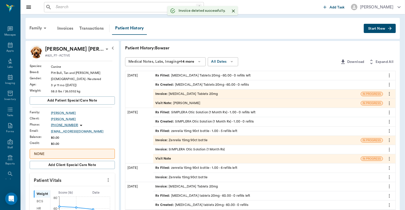
click at [185, 93] on div "Invoice : [MEDICAL_DATA] Tablets 20mg" at bounding box center [186, 94] width 62 height 5
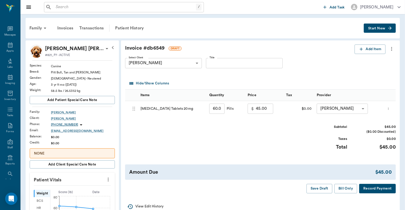
click at [369, 191] on button "Record Payment" at bounding box center [378, 188] width 37 height 9
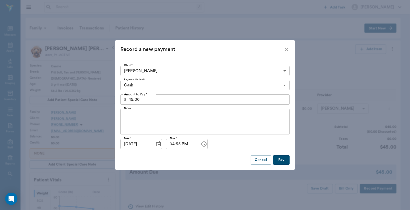
click at [284, 85] on body "/ ​ Add Task [PERSON_NAME] Nectar Messages Appts Labs Imaging Inventory Tasks F…" at bounding box center [205, 206] width 410 height 413
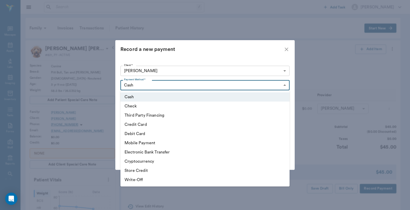
click at [157, 134] on li "Debit Card" at bounding box center [204, 133] width 169 height 9
type input "DEBIT_CARD"
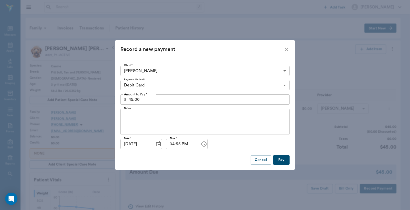
click at [285, 163] on button "Pay" at bounding box center [281, 159] width 16 height 9
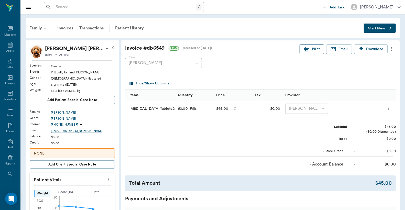
click at [308, 50] on icon "button" at bounding box center [306, 49] width 5 height 5
click at [10, 47] on icon at bounding box center [10, 45] width 6 height 6
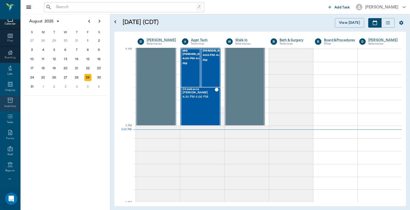
scroll to position [68, 0]
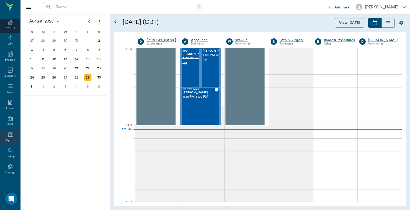
click at [5, 139] on div "Reports" at bounding box center [9, 141] width 9 height 4
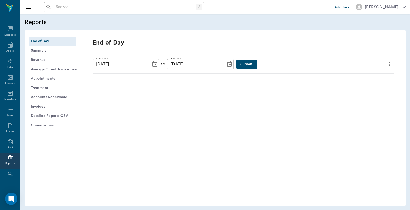
scroll to position [24, 0]
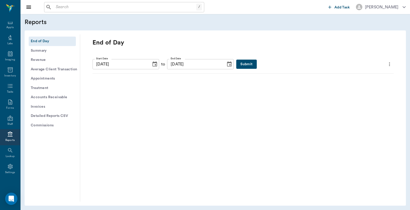
click at [236, 64] on button "Submit" at bounding box center [246, 64] width 20 height 9
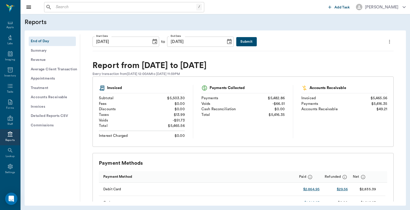
scroll to position [0, 0]
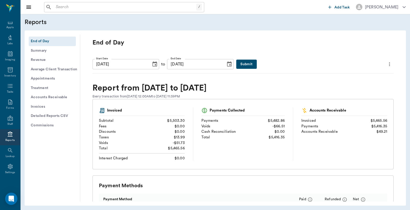
click at [386, 66] on icon "more" at bounding box center [389, 64] width 6 height 6
click at [358, 95] on span "Print Report" at bounding box center [360, 93] width 49 height 5
click at [52, 116] on button "Detailed Reports CSV" at bounding box center [52, 115] width 47 height 9
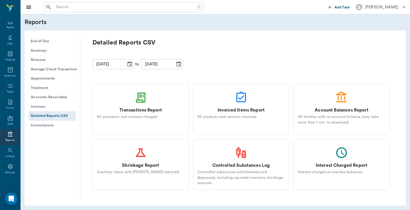
click at [138, 107] on div "Transactions Report" at bounding box center [140, 110] width 43 height 7
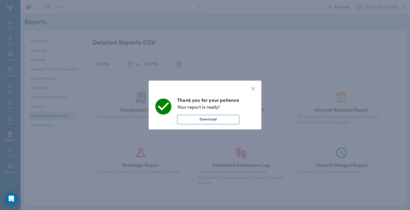
click at [203, 121] on button "Download" at bounding box center [208, 119] width 62 height 9
